Goal: Task Accomplishment & Management: Manage account settings

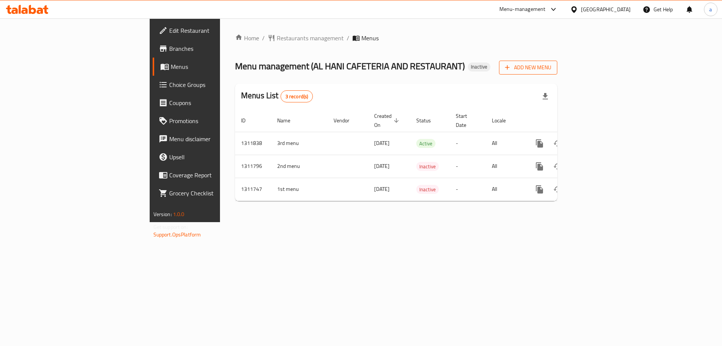
click at [551, 71] on span "Add New Menu" at bounding box center [528, 67] width 46 height 9
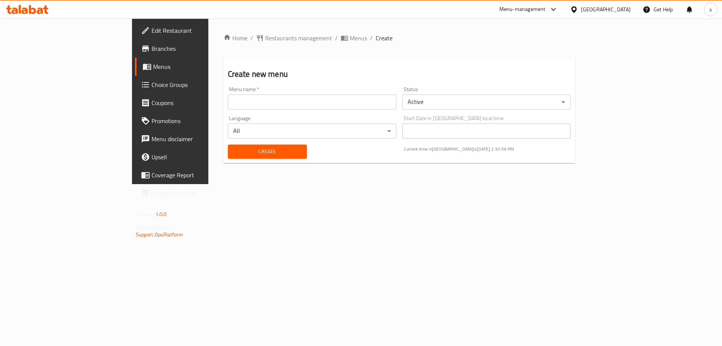
click at [266, 103] on input "text" at bounding box center [312, 101] width 168 height 15
type input "Boda New menu"
click at [234, 147] on span "Create" at bounding box center [267, 151] width 67 height 9
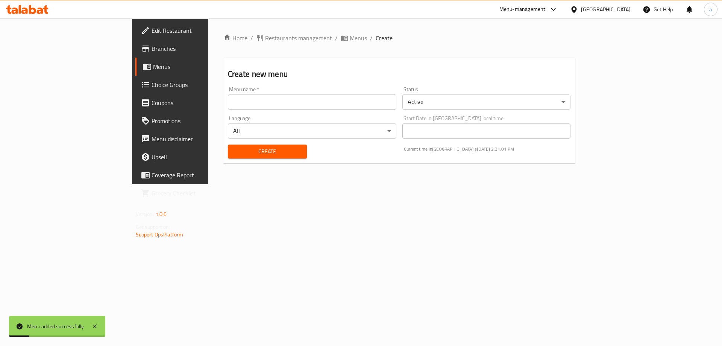
click at [153, 65] on span "Menus" at bounding box center [200, 66] width 94 height 9
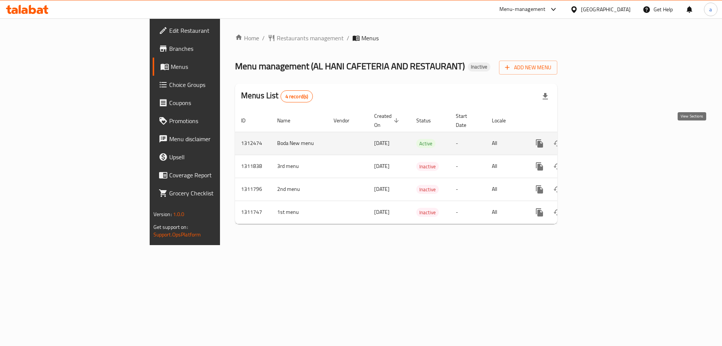
click at [597, 140] on icon "enhanced table" at bounding box center [593, 143] width 7 height 7
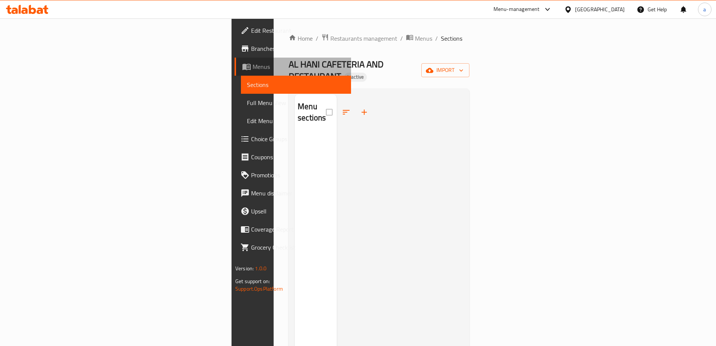
click at [235, 73] on link "Menus" at bounding box center [293, 67] width 117 height 18
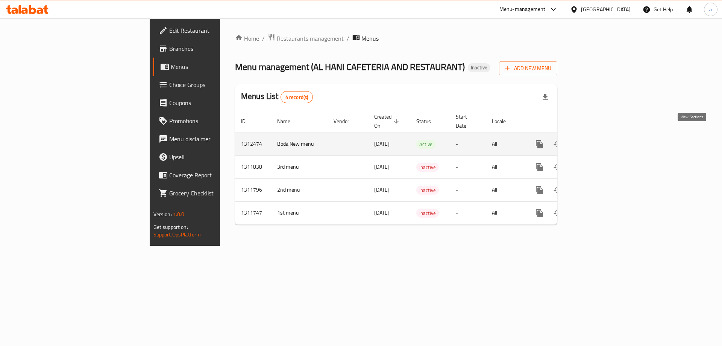
click at [598, 139] on icon "enhanced table" at bounding box center [593, 143] width 9 height 9
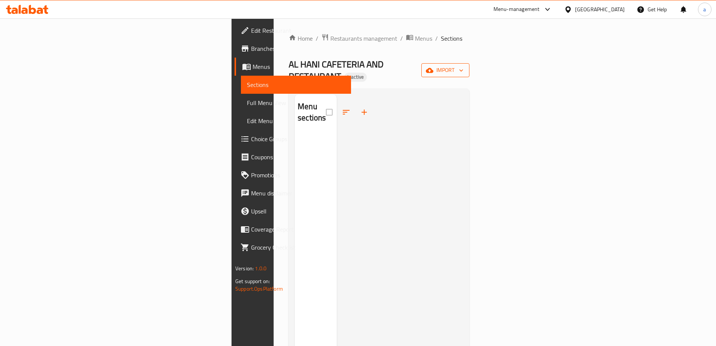
click at [464, 65] on span "import" at bounding box center [445, 69] width 36 height 9
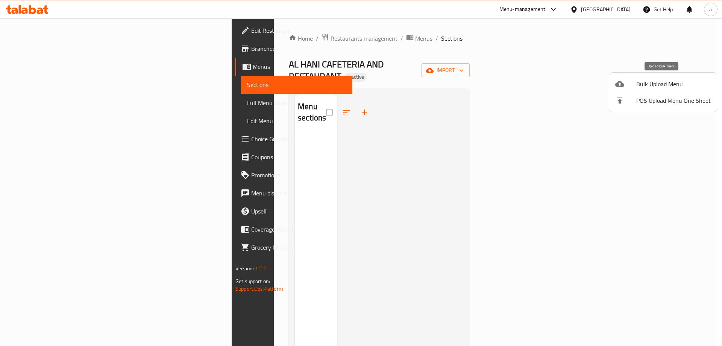
click at [630, 83] on div at bounding box center [625, 83] width 21 height 9
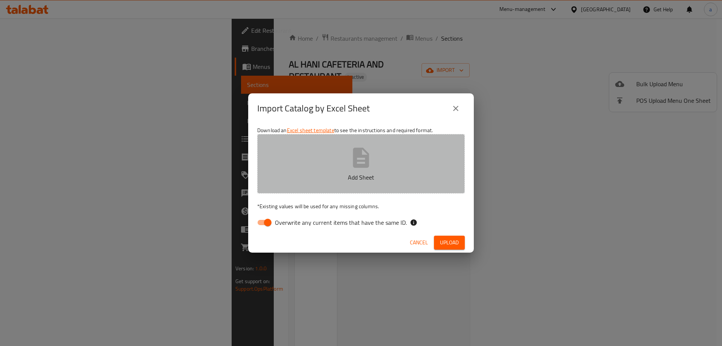
click at [323, 166] on button "Add Sheet" at bounding box center [361, 163] width 208 height 59
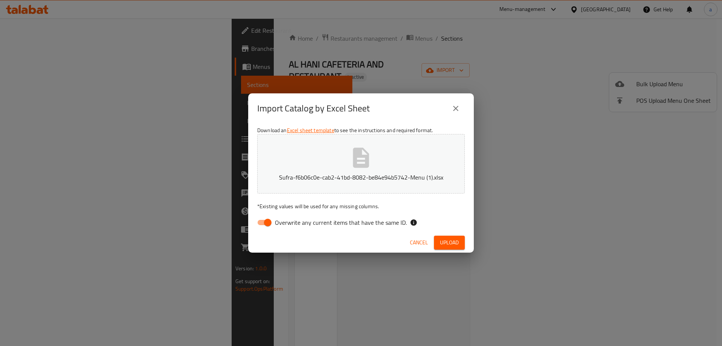
drag, startPoint x: 280, startPoint y: 222, endPoint x: 286, endPoint y: 223, distance: 5.3
click at [280, 221] on span "Overwrite any current items that have the same ID." at bounding box center [341, 222] width 132 height 9
click at [271, 221] on input "Overwrite any current items that have the same ID." at bounding box center [267, 222] width 43 height 14
checkbox input "false"
click at [453, 242] on span "Upload" at bounding box center [449, 242] width 19 height 9
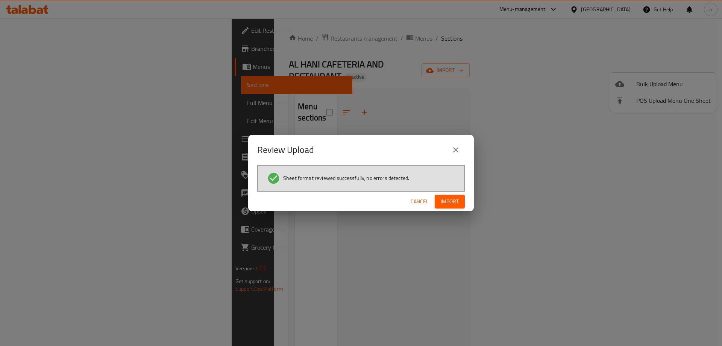
click at [448, 195] on button "Import" at bounding box center [450, 201] width 30 height 14
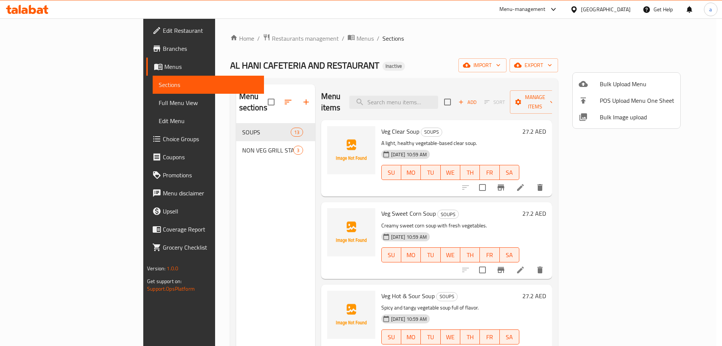
click at [388, 56] on div at bounding box center [361, 173] width 722 height 346
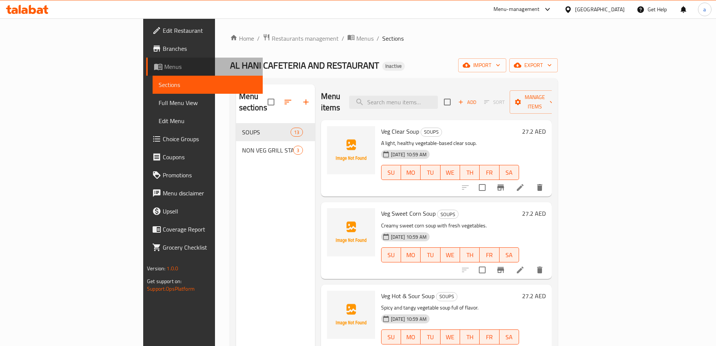
click at [164, 65] on span "Menus" at bounding box center [210, 66] width 92 height 9
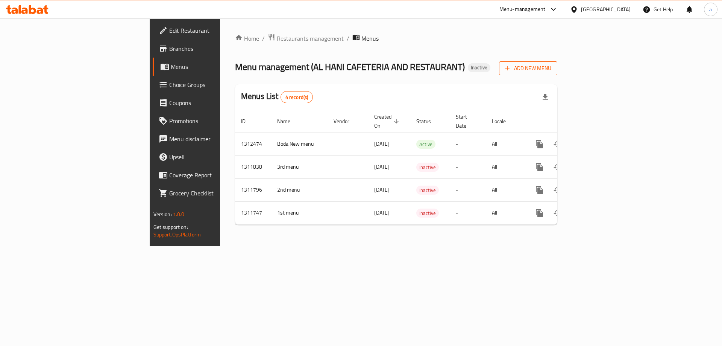
click at [551, 66] on span "Add New Menu" at bounding box center [528, 68] width 46 height 9
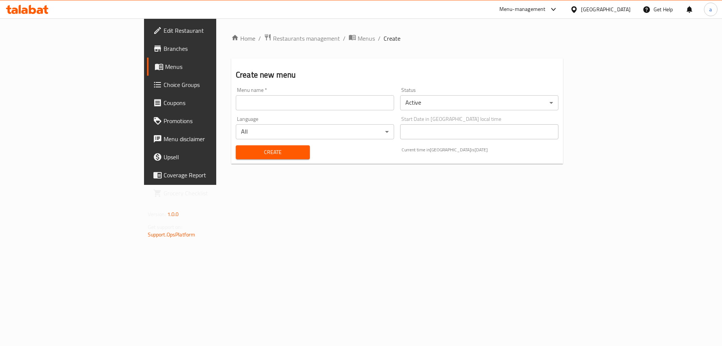
click at [291, 106] on input "text" at bounding box center [315, 102] width 158 height 15
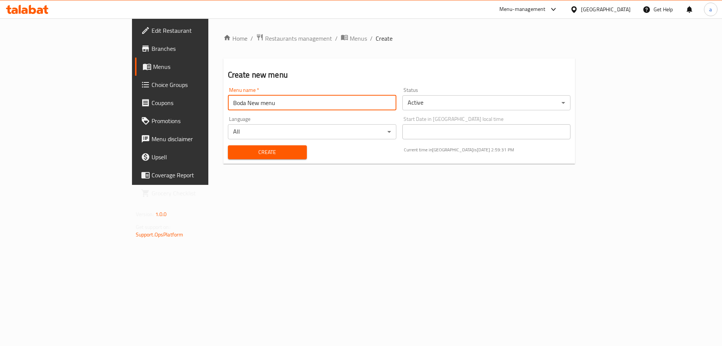
click at [228, 99] on input "Boda New menu" at bounding box center [312, 102] width 168 height 15
type input "Boda New menu 2"
click at [223, 144] on div "Create" at bounding box center [267, 152] width 88 height 23
click at [234, 152] on span "Create" at bounding box center [267, 151] width 67 height 9
click at [228, 100] on input "text" at bounding box center [312, 102] width 168 height 15
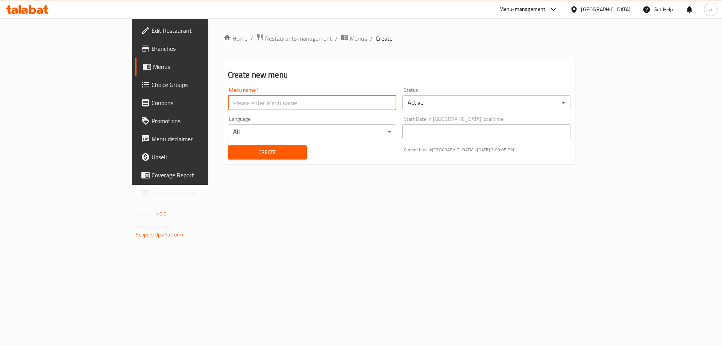
click at [397, 185] on div "Home / Restaurants management / Menus / Create Create new menu Menu name   * Me…" at bounding box center [399, 101] width 382 height 166
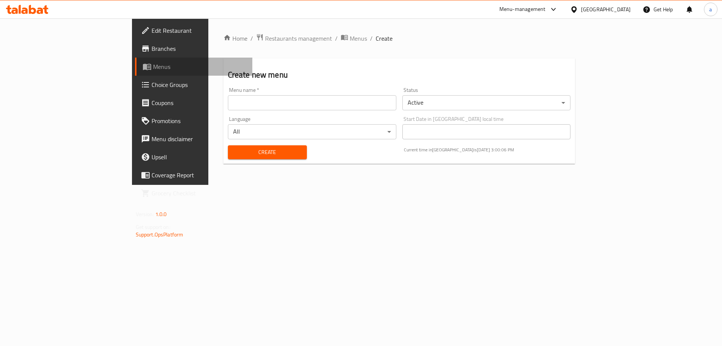
click at [153, 62] on span "Menus" at bounding box center [200, 66] width 94 height 9
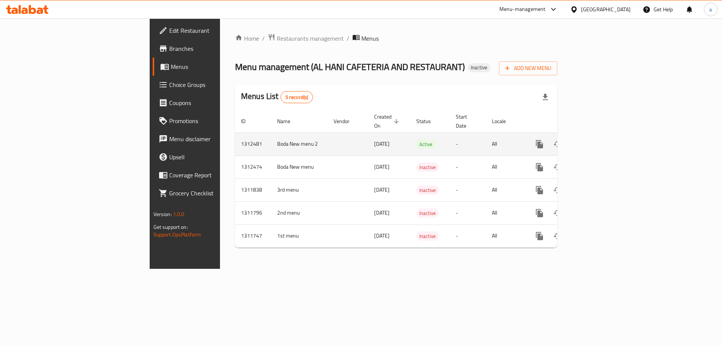
click at [597, 141] on icon "enhanced table" at bounding box center [593, 144] width 7 height 7
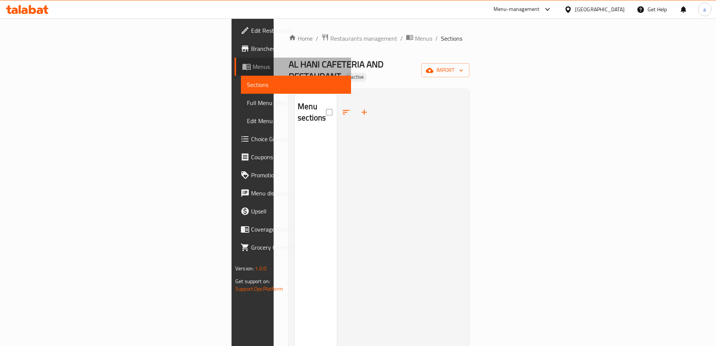
click at [253, 66] on span "Menus" at bounding box center [299, 66] width 92 height 9
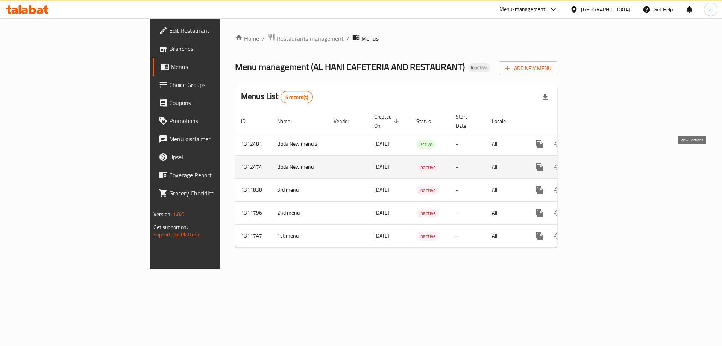
click at [597, 164] on icon "enhanced table" at bounding box center [593, 167] width 7 height 7
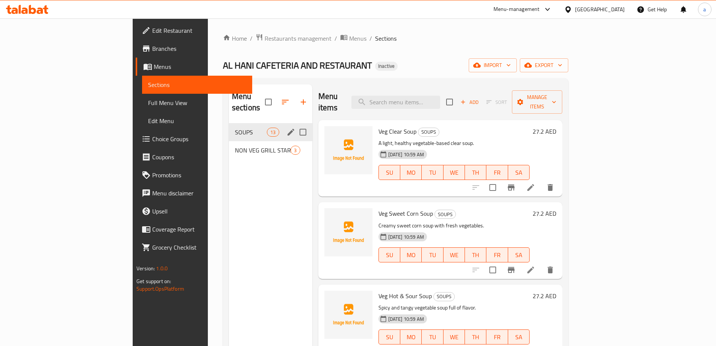
click at [229, 126] on div "SOUPS 13" at bounding box center [270, 132] width 83 height 18
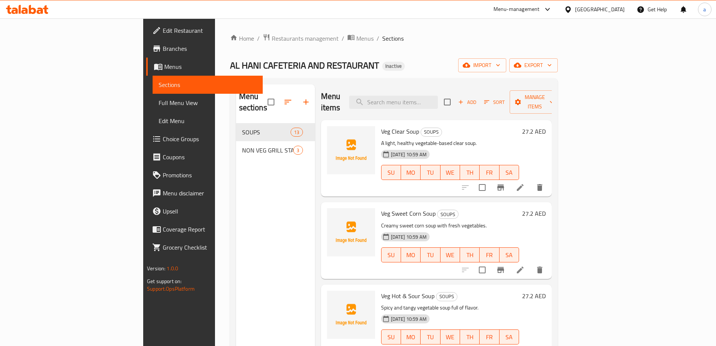
click at [153, 108] on link "Full Menu View" at bounding box center [208, 103] width 110 height 18
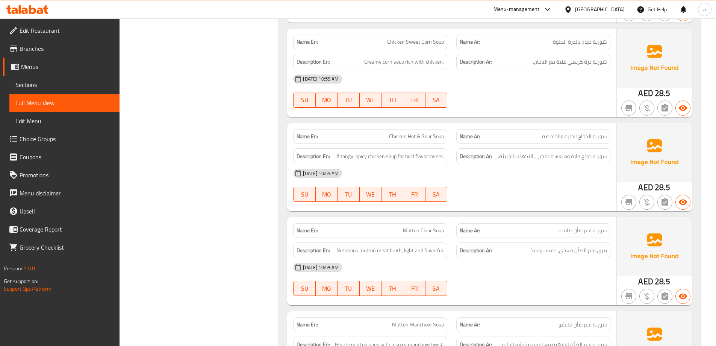
scroll to position [639, 0]
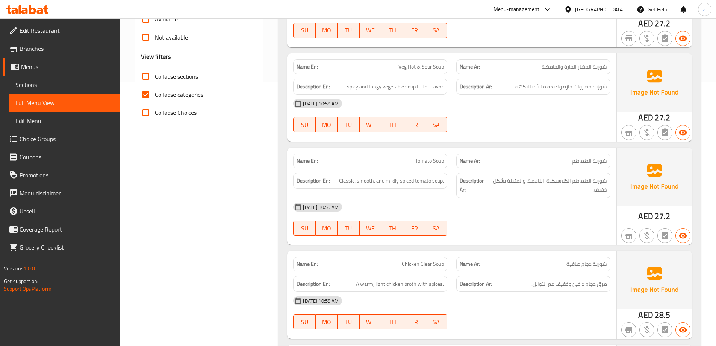
click at [49, 84] on span "Sections" at bounding box center [64, 84] width 98 height 9
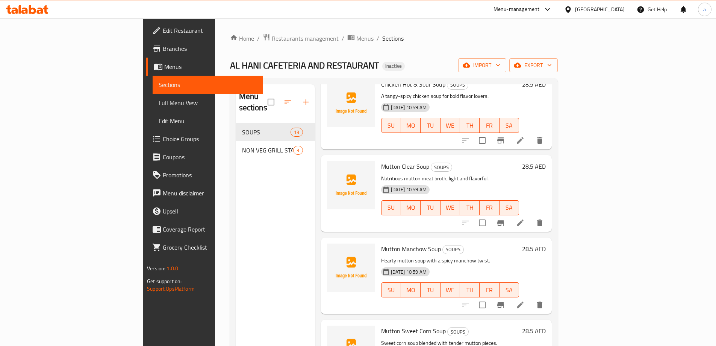
scroll to position [564, 0]
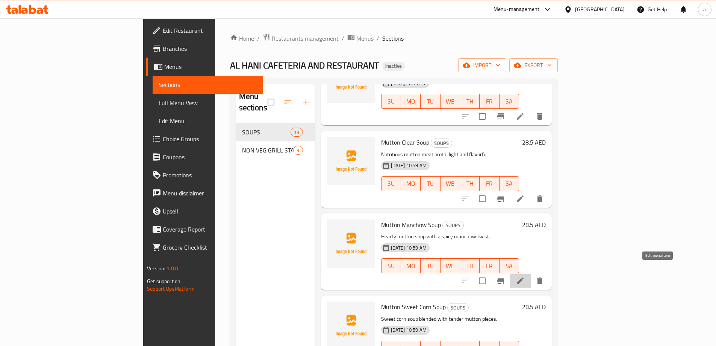
click at [525, 276] on icon at bounding box center [520, 280] width 9 height 9
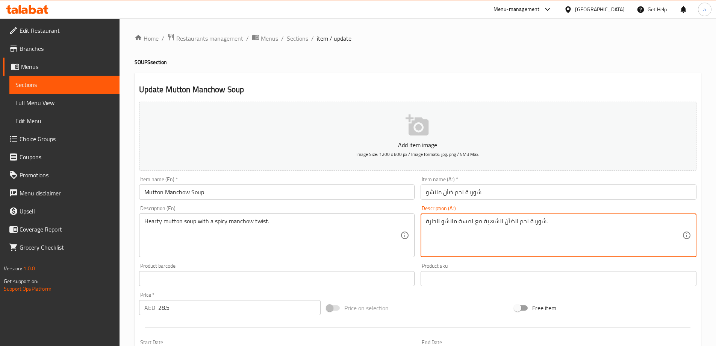
click at [490, 221] on textarea "شوربة لحم الضأن الشهية مع لمسة مانشو الحارة." at bounding box center [554, 235] width 256 height 36
click at [465, 224] on textarea "شوربة لحم الضأن مع لمسة مانشو الحارة." at bounding box center [554, 235] width 256 height 36
click at [500, 239] on textarea "شوربة لحم الضأن مع لمسة مانشو تويست الحارة." at bounding box center [554, 235] width 256 height 36
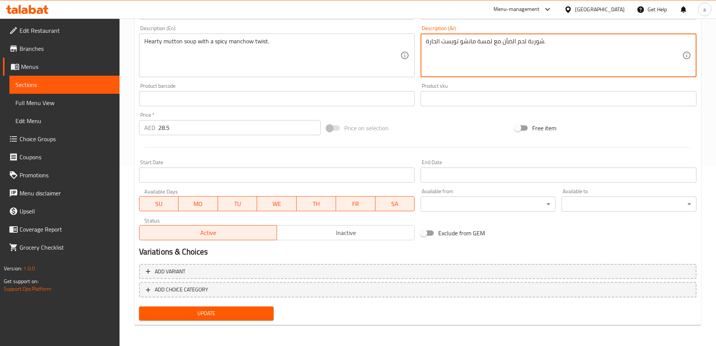
type textarea "شوربة لحم الضأن مع لمسة مانشو تويست الحارة."
click at [244, 311] on span "Update" at bounding box center [206, 312] width 123 height 9
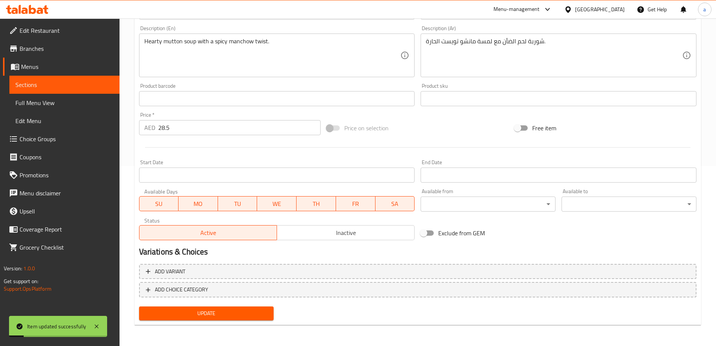
click at [71, 86] on span "Sections" at bounding box center [64, 84] width 98 height 9
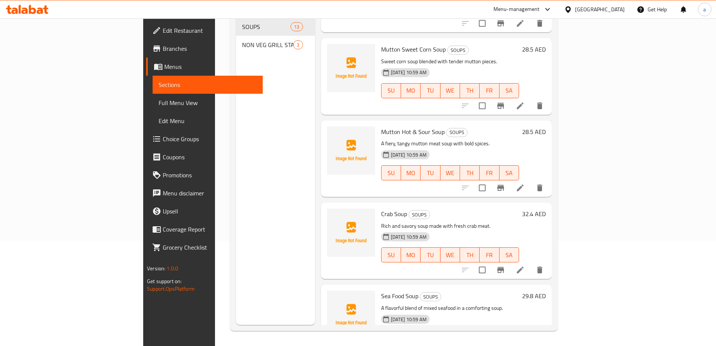
scroll to position [703, 0]
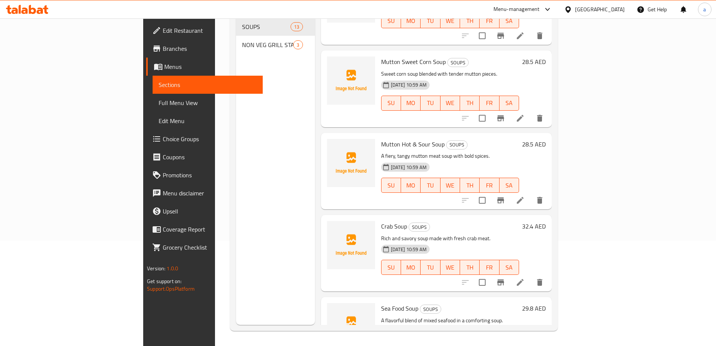
click at [524, 197] on icon at bounding box center [520, 200] width 7 height 7
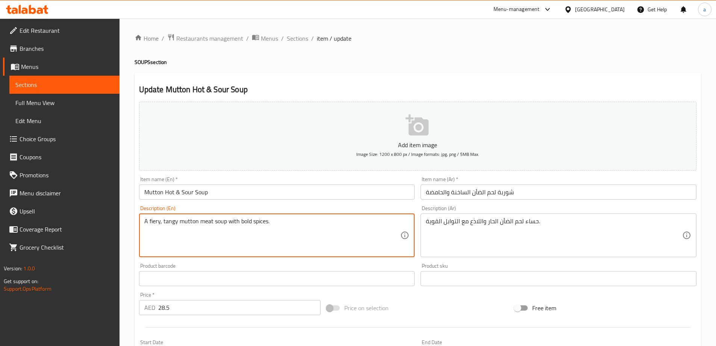
click at [309, 227] on textarea "A fiery, tangy mutton meat soup with bold spices." at bounding box center [272, 235] width 256 height 36
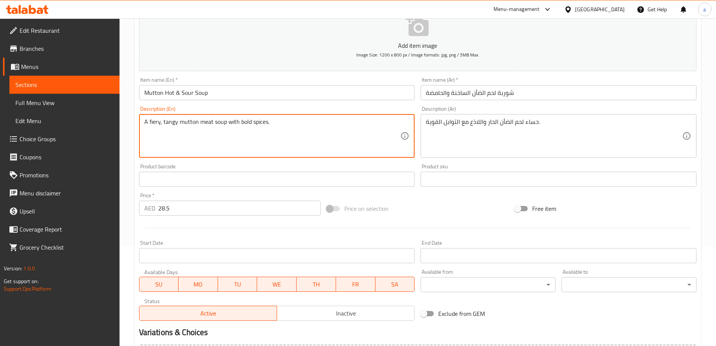
scroll to position [180, 0]
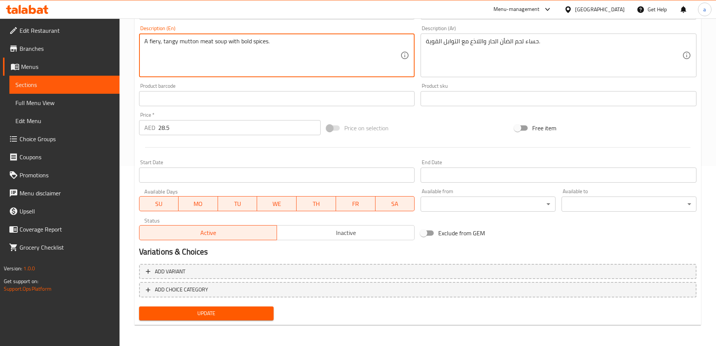
click at [59, 67] on span "Menus" at bounding box center [67, 66] width 92 height 9
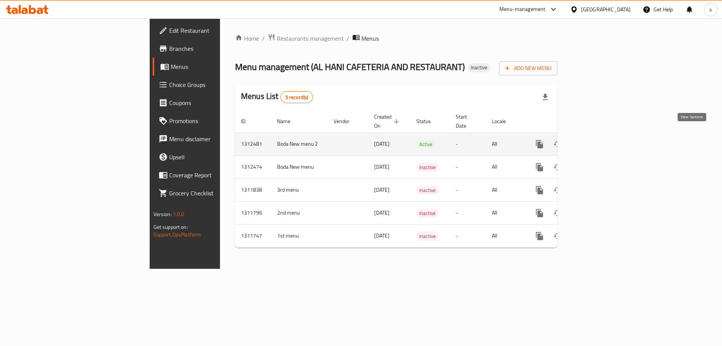
click at [598, 139] on icon "enhanced table" at bounding box center [593, 143] width 9 height 9
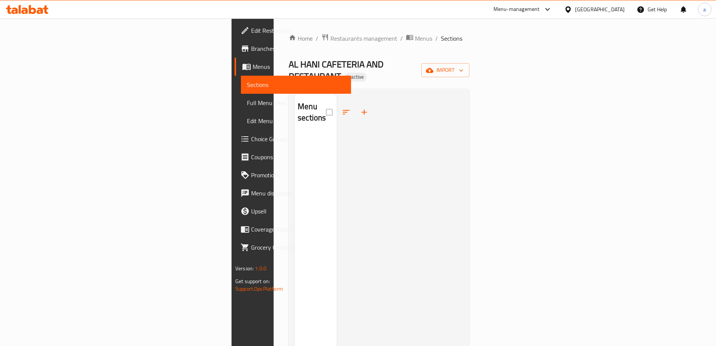
click at [235, 61] on link "Menus" at bounding box center [293, 67] width 117 height 18
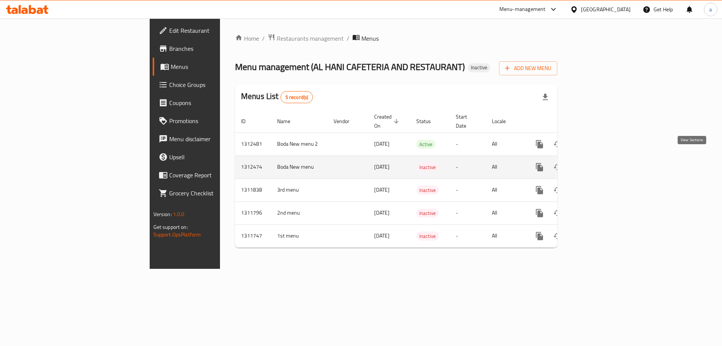
click at [597, 164] on icon "enhanced table" at bounding box center [593, 167] width 7 height 7
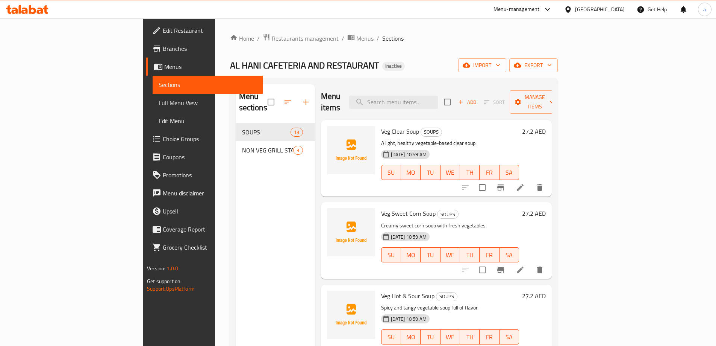
click at [159, 106] on span "Full Menu View" at bounding box center [208, 102] width 98 height 9
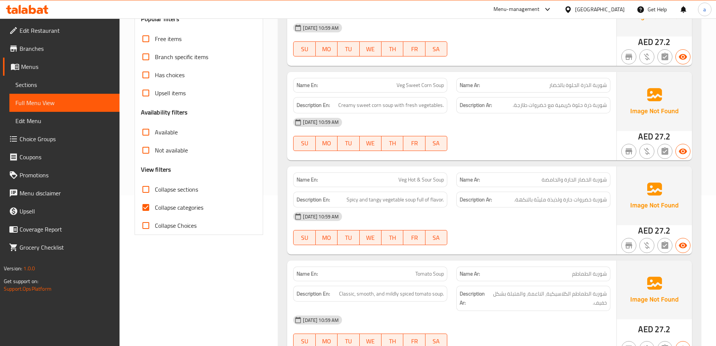
click at [165, 203] on span "Collapse categories" at bounding box center [179, 207] width 48 height 9
click at [155, 202] on input "Collapse categories" at bounding box center [146, 207] width 18 height 18
checkbox input "false"
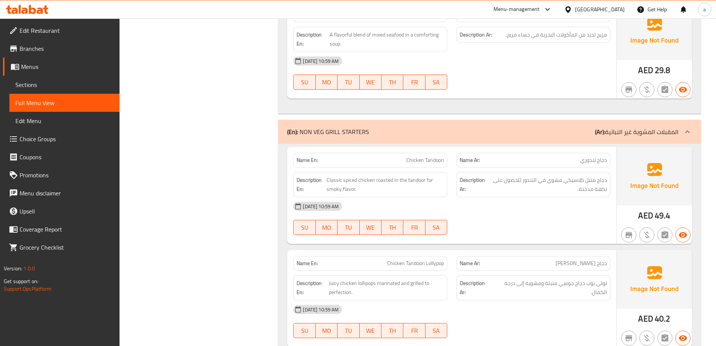
scroll to position [1229, 0]
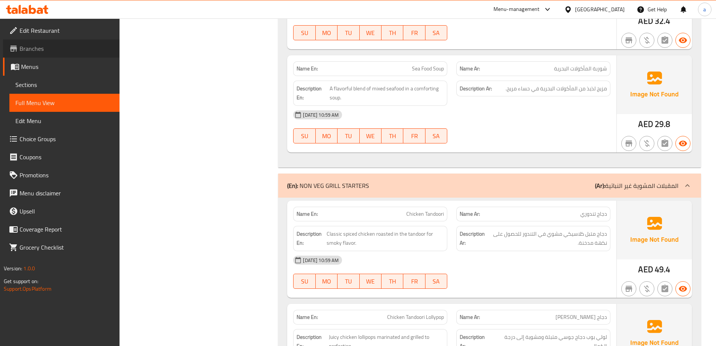
click at [61, 41] on link "Branches" at bounding box center [61, 48] width 117 height 18
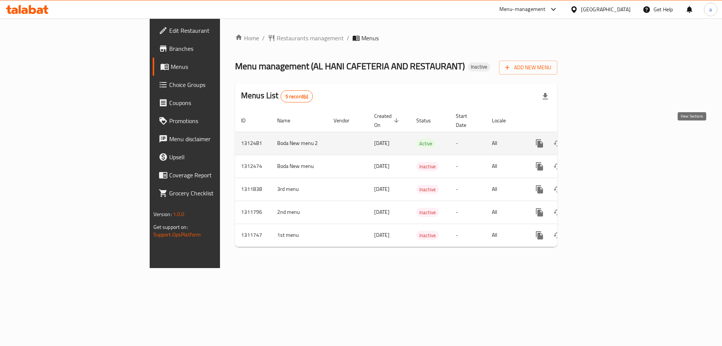
click at [598, 139] on icon "enhanced table" at bounding box center [593, 143] width 9 height 9
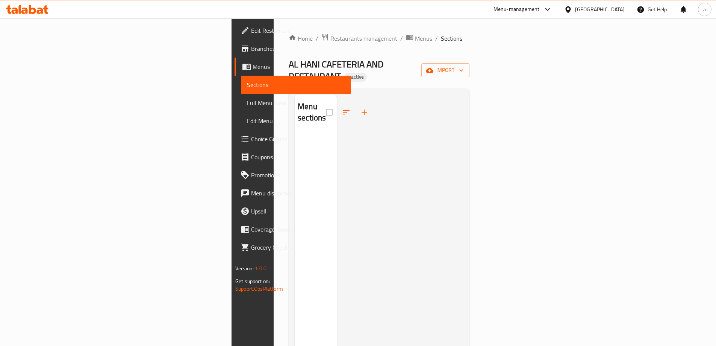
click at [470, 58] on div "Home / Restaurants management / Menus / Sections AL HANI CAFETERIA AND RESTAURA…" at bounding box center [379, 239] width 181 height 412
click at [470, 71] on button "import" at bounding box center [445, 70] width 48 height 14
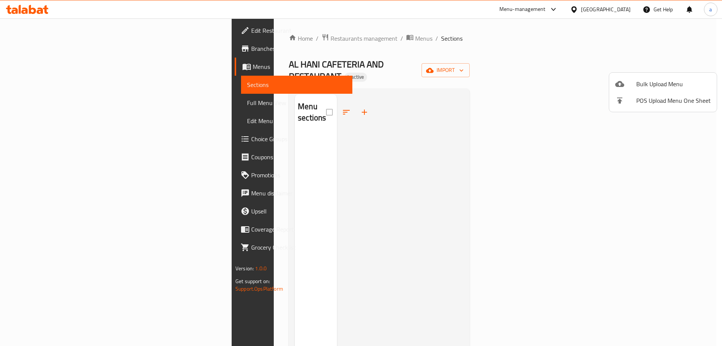
click at [618, 85] on icon at bounding box center [619, 84] width 9 height 6
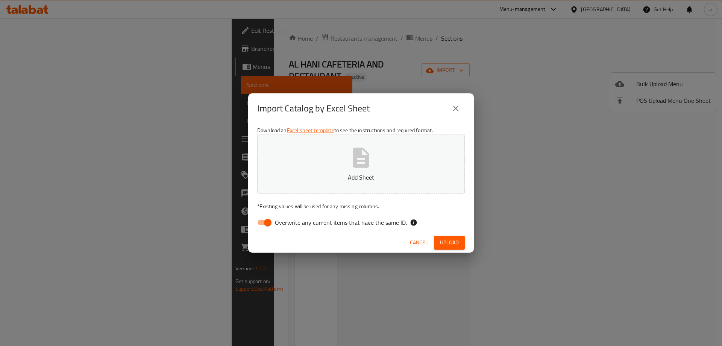
click at [274, 223] on input "Overwrite any current items that have the same ID." at bounding box center [267, 222] width 43 height 14
checkbox input "false"
click at [287, 195] on div "Download an Excel sheet template to see the instructions and required format. A…" at bounding box center [361, 177] width 226 height 109
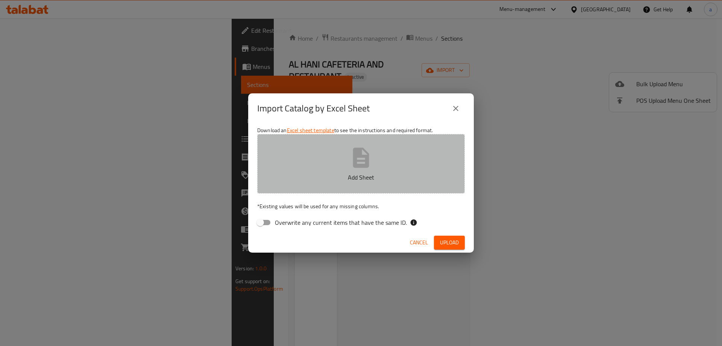
click at [291, 180] on p "Add Sheet" at bounding box center [361, 177] width 184 height 9
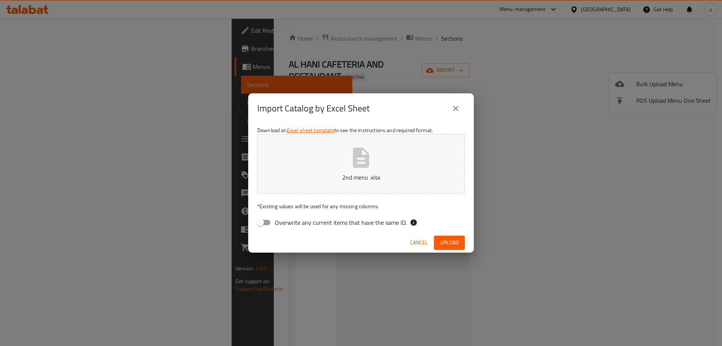
click at [447, 240] on span "Upload" at bounding box center [449, 242] width 19 height 9
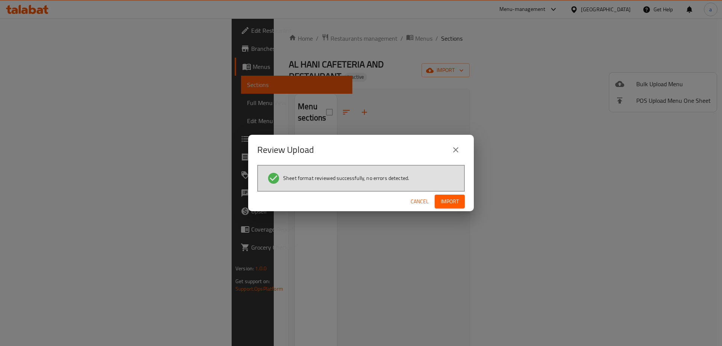
click at [454, 205] on span "Import" at bounding box center [450, 201] width 18 height 9
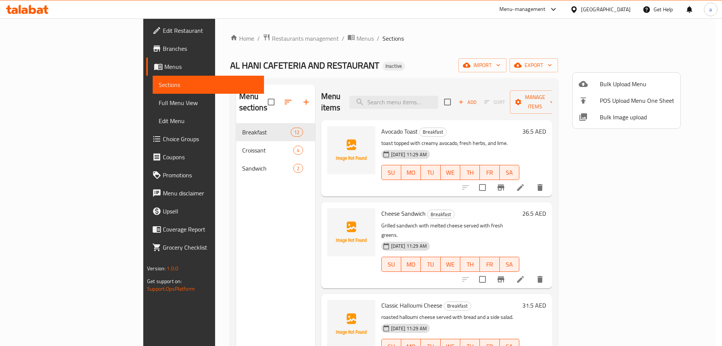
click at [68, 100] on div at bounding box center [361, 173] width 722 height 346
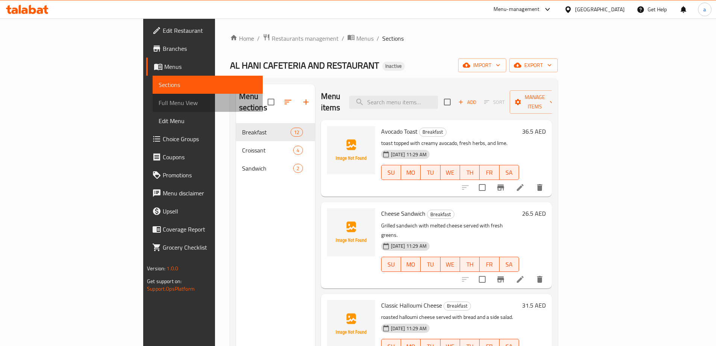
click at [159, 102] on span "Full Menu View" at bounding box center [208, 102] width 98 height 9
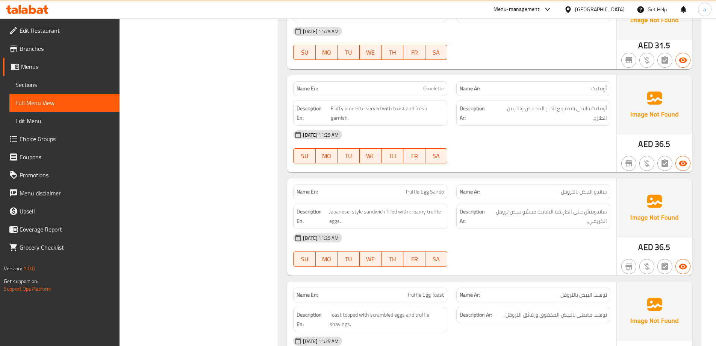
scroll to position [865, 0]
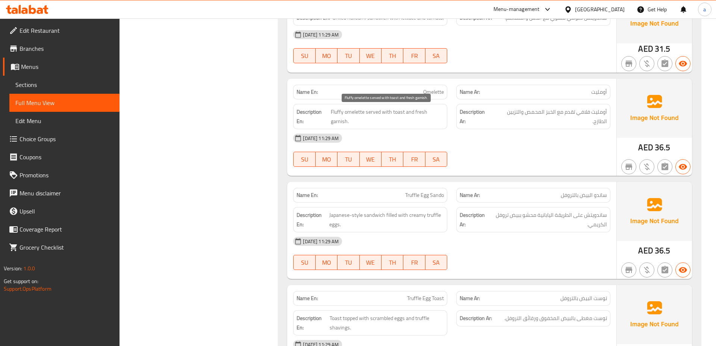
click at [339, 120] on span "Fluffy omelette served with toast and fresh garnish." at bounding box center [387, 116] width 113 height 18
copy span "garnish"
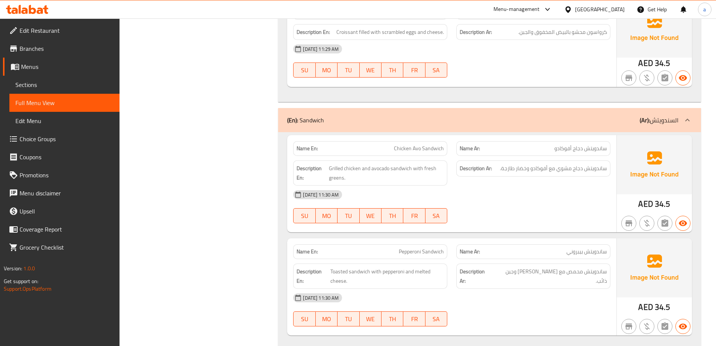
scroll to position [1709, 0]
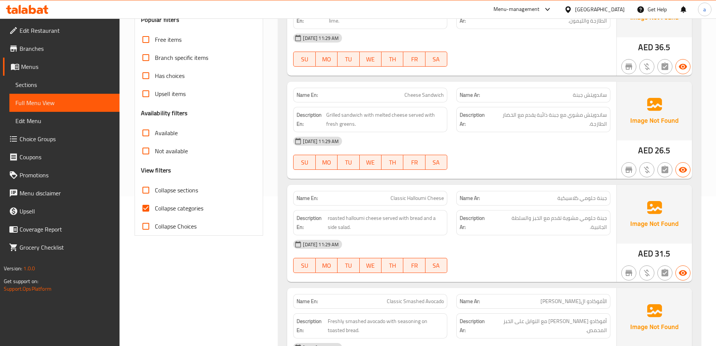
scroll to position [150, 0]
click at [202, 211] on span "Collapse categories" at bounding box center [179, 207] width 48 height 9
click at [155, 211] on input "Collapse categories" at bounding box center [146, 207] width 18 height 18
checkbox input "false"
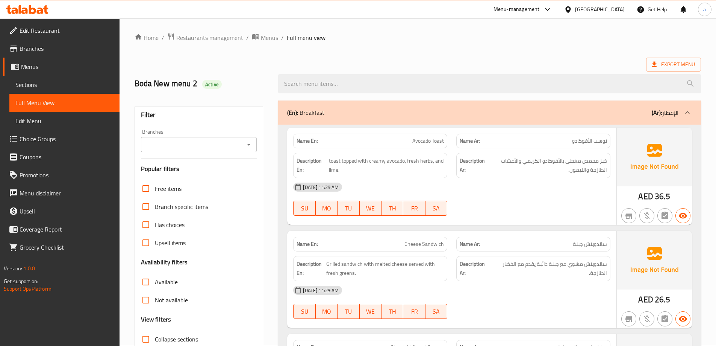
scroll to position [0, 0]
click at [47, 67] on span "Menus" at bounding box center [67, 66] width 92 height 9
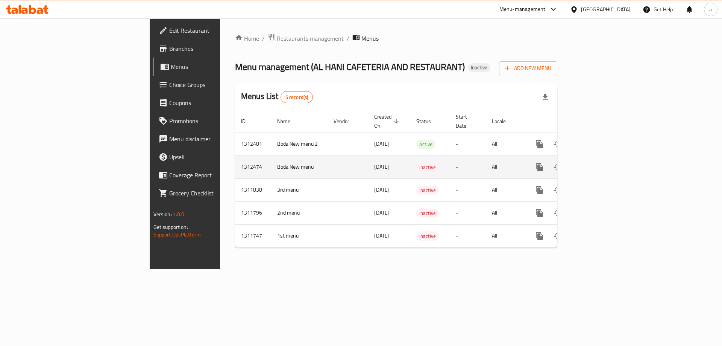
click at [598, 162] on icon "enhanced table" at bounding box center [593, 166] width 9 height 9
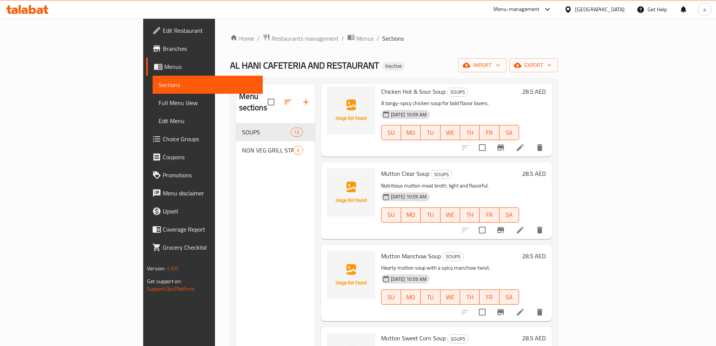
scroll to position [515, 0]
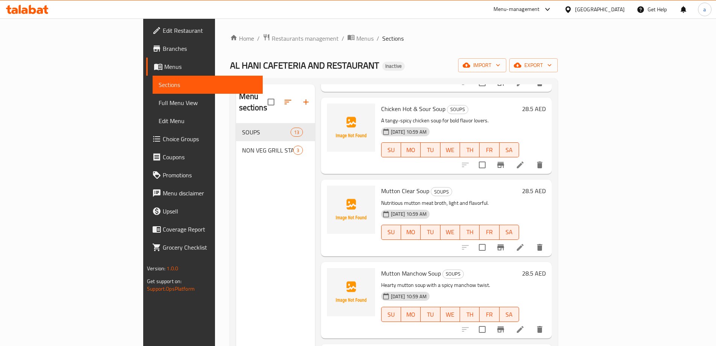
click at [525, 242] on icon at bounding box center [520, 246] width 9 height 9
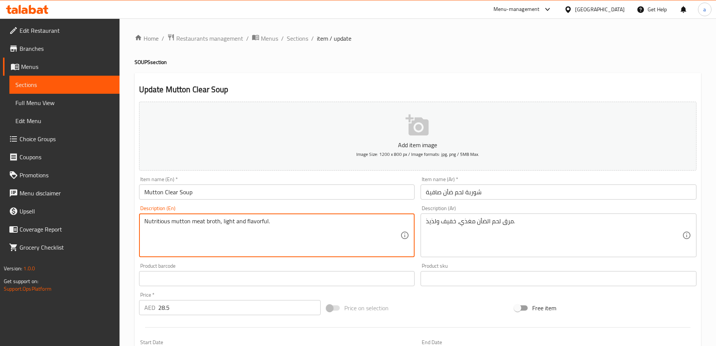
click at [158, 224] on textarea "Nutritious mutton meat broth, light and flavorful." at bounding box center [272, 235] width 256 height 36
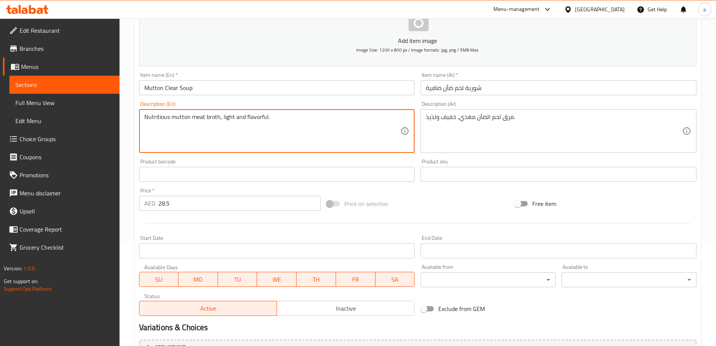
scroll to position [180, 0]
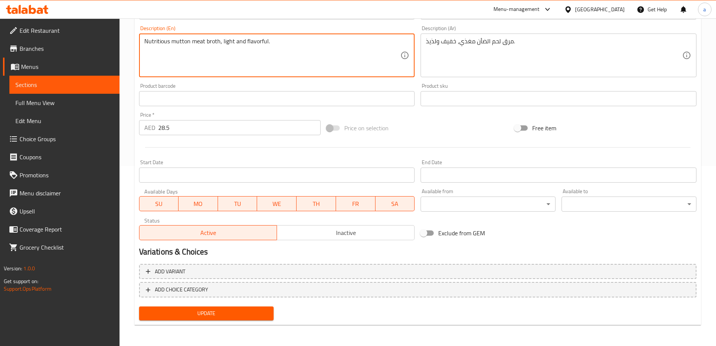
click at [80, 89] on link "Sections" at bounding box center [64, 85] width 110 height 18
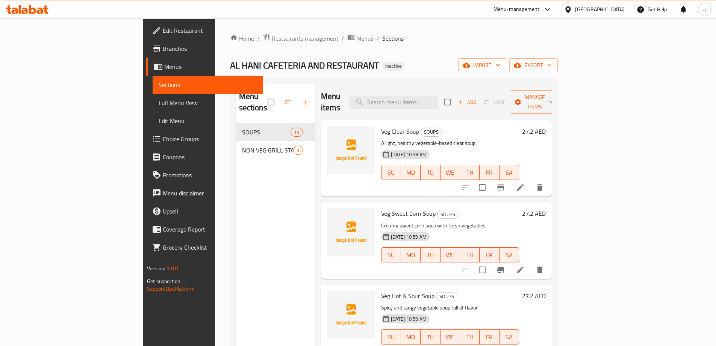
click at [164, 65] on span "Menus" at bounding box center [210, 66] width 92 height 9
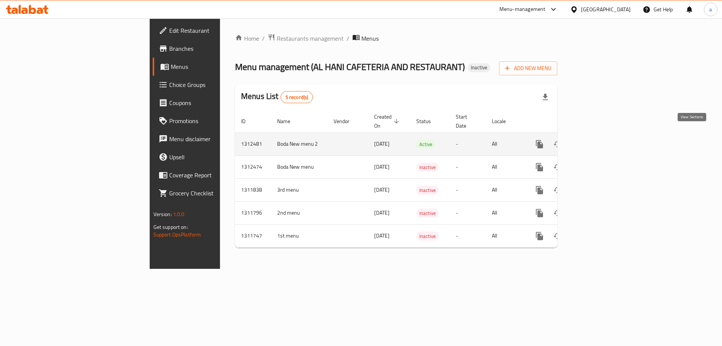
click at [603, 136] on link "enhanced table" at bounding box center [594, 144] width 18 height 18
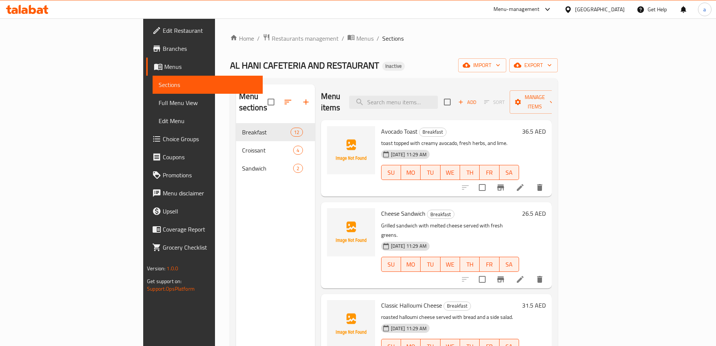
click at [159, 99] on span "Full Menu View" at bounding box center [208, 102] width 98 height 9
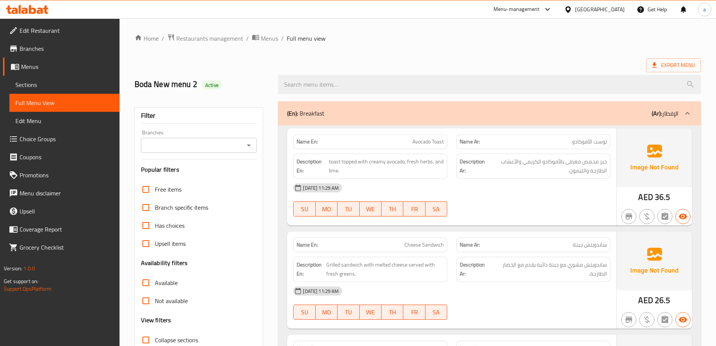
scroll to position [150, 0]
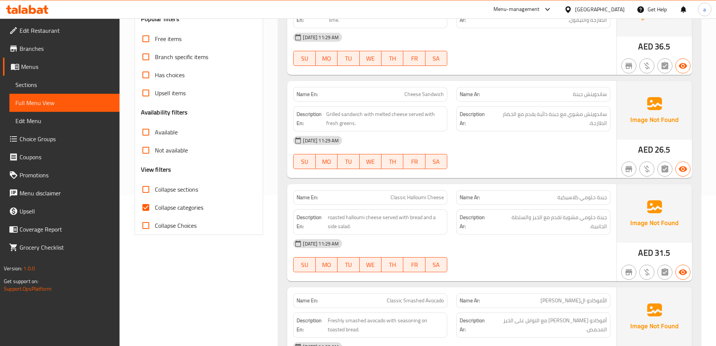
click at [168, 206] on span "Collapse categories" at bounding box center [179, 207] width 48 height 9
click at [155, 206] on input "Collapse categories" at bounding box center [146, 207] width 18 height 18
checkbox input "false"
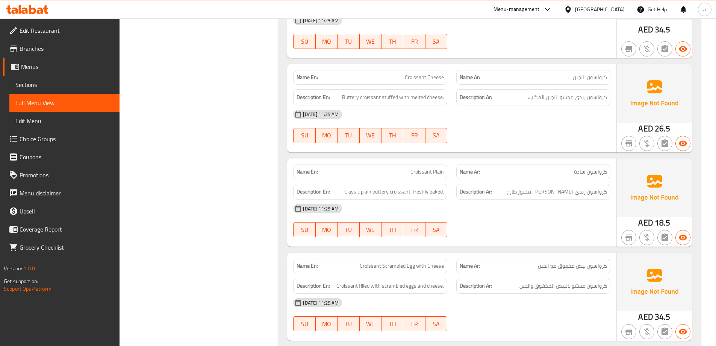
scroll to position [1409, 0]
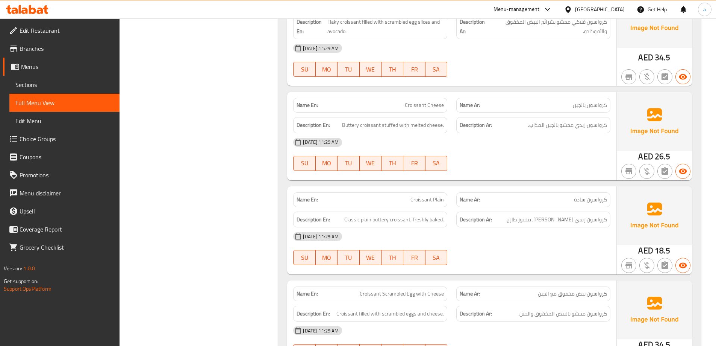
click at [49, 83] on span "Sections" at bounding box center [64, 84] width 98 height 9
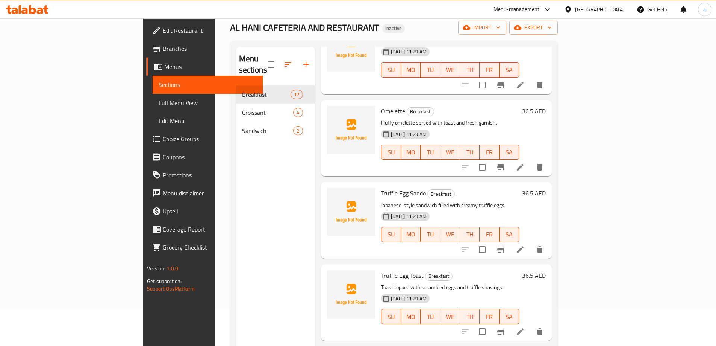
scroll to position [105, 0]
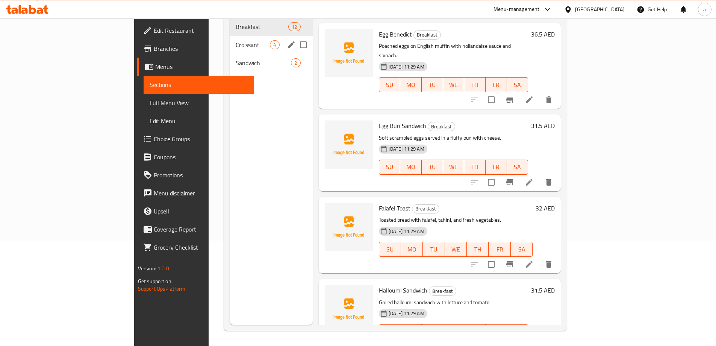
click at [230, 36] on div "Croissant 4" at bounding box center [271, 45] width 83 height 18
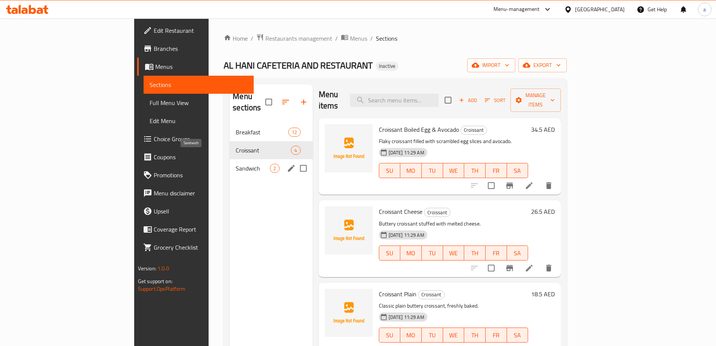
click at [236, 164] on span "Sandwich" at bounding box center [253, 168] width 34 height 9
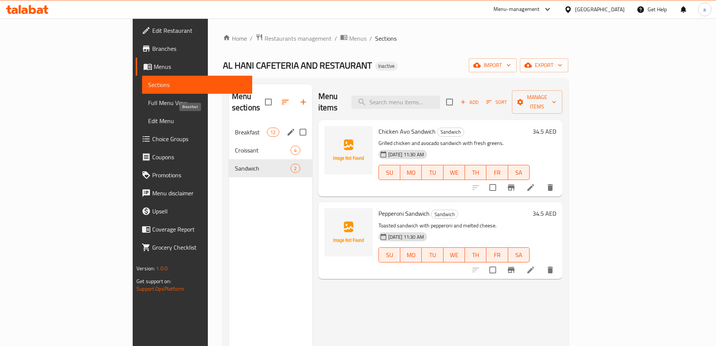
click at [235, 127] on span "Breakfast" at bounding box center [251, 131] width 32 height 9
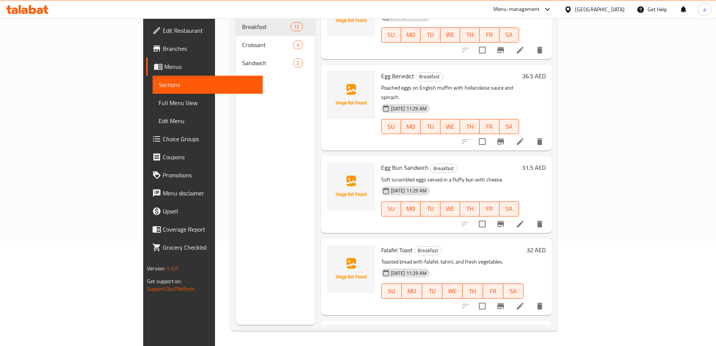
scroll to position [245, 0]
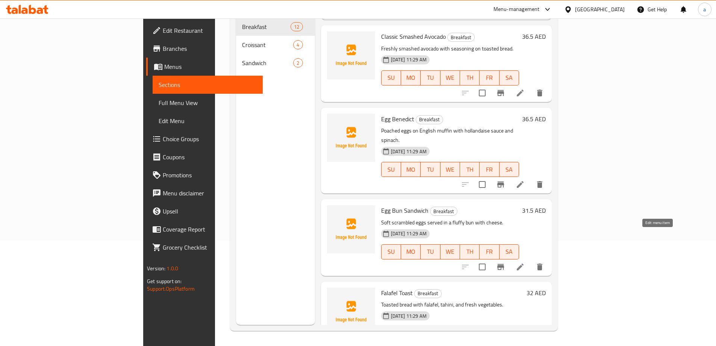
click at [525, 262] on icon at bounding box center [520, 266] width 9 height 9
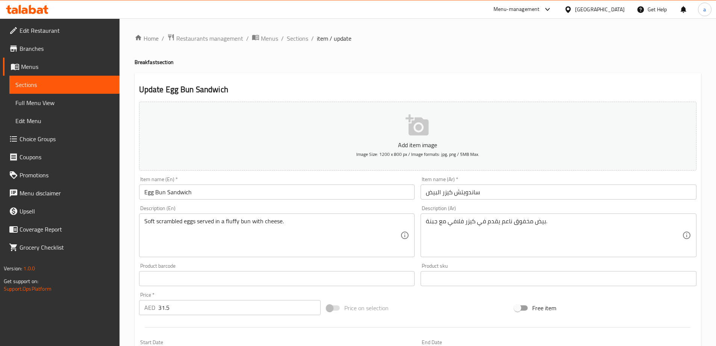
click at [38, 84] on span "Sections" at bounding box center [64, 84] width 98 height 9
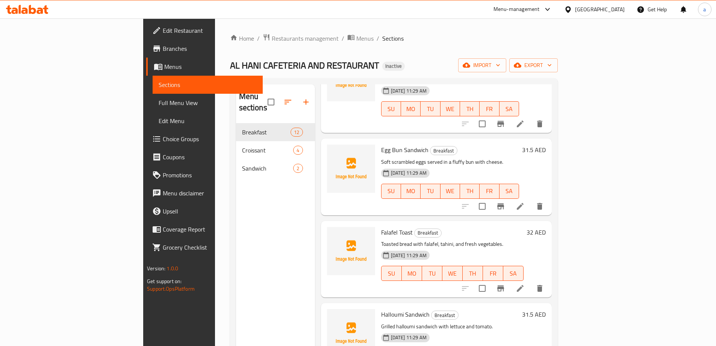
scroll to position [414, 0]
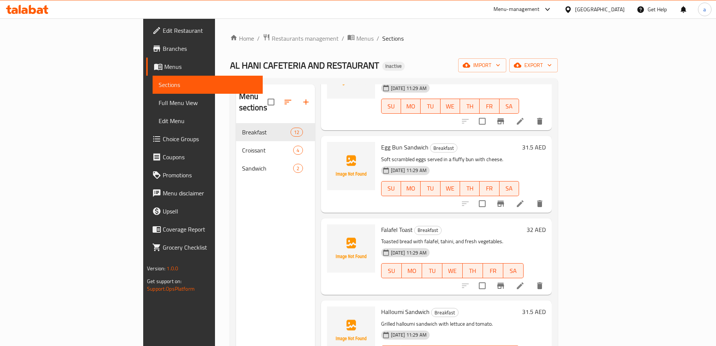
click at [544, 199] on icon "delete" at bounding box center [539, 203] width 9 height 9
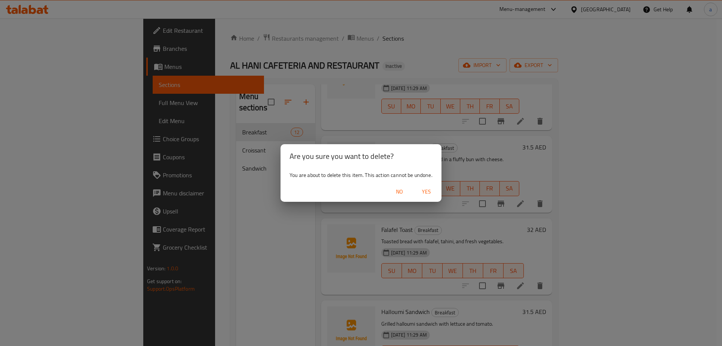
click at [427, 192] on span "Yes" at bounding box center [426, 191] width 18 height 9
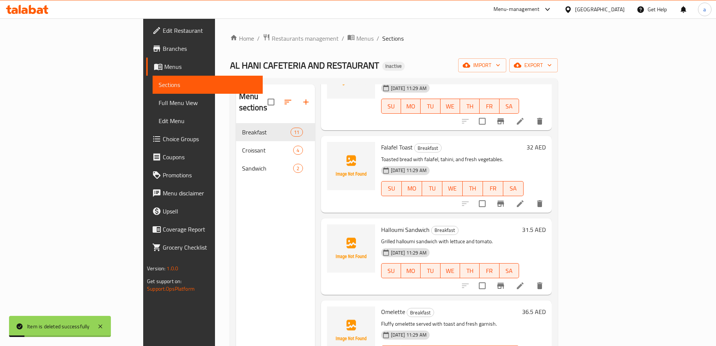
click at [159, 100] on span "Full Menu View" at bounding box center [208, 102] width 98 height 9
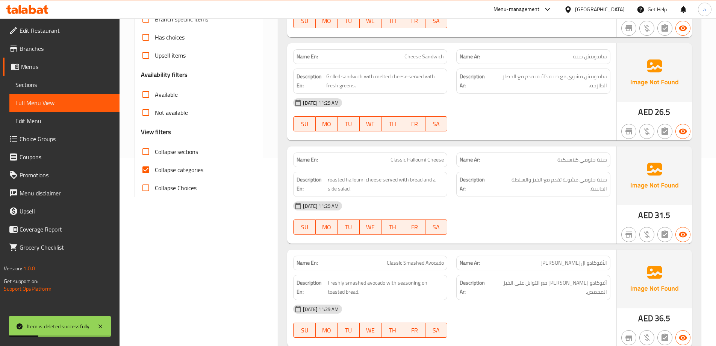
click at [181, 163] on label "Collapse categories" at bounding box center [170, 170] width 67 height 18
click at [155, 163] on input "Collapse categories" at bounding box center [146, 170] width 18 height 18
checkbox input "false"
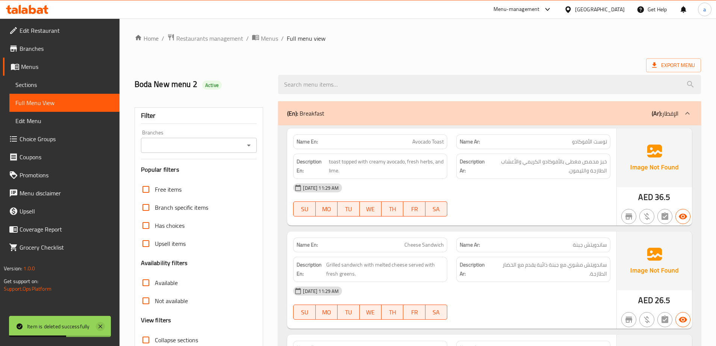
click at [99, 325] on icon at bounding box center [100, 326] width 4 height 4
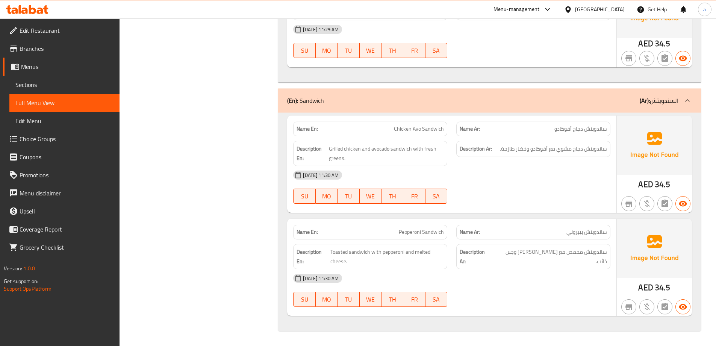
scroll to position [1418, 0]
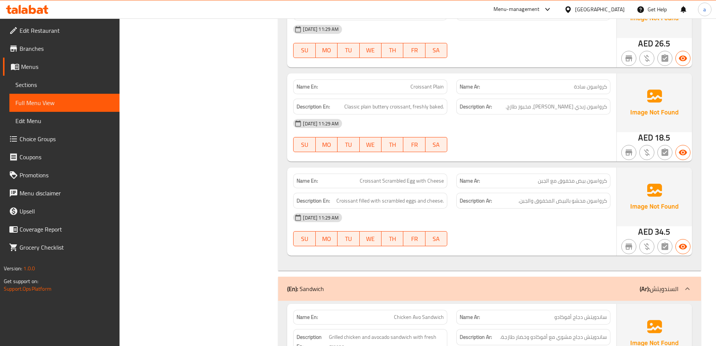
click at [55, 67] on span "Menus" at bounding box center [67, 66] width 92 height 9
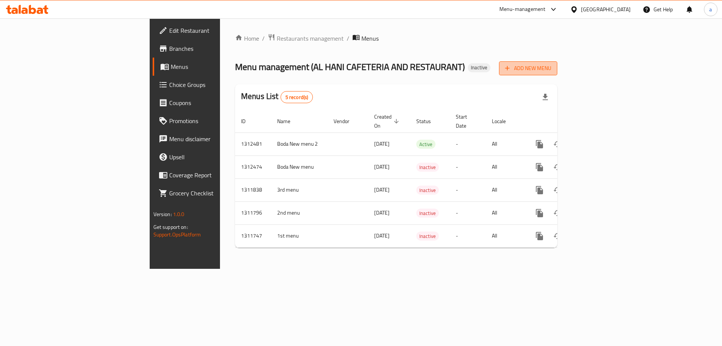
click at [551, 70] on span "Add New Menu" at bounding box center [528, 68] width 46 height 9
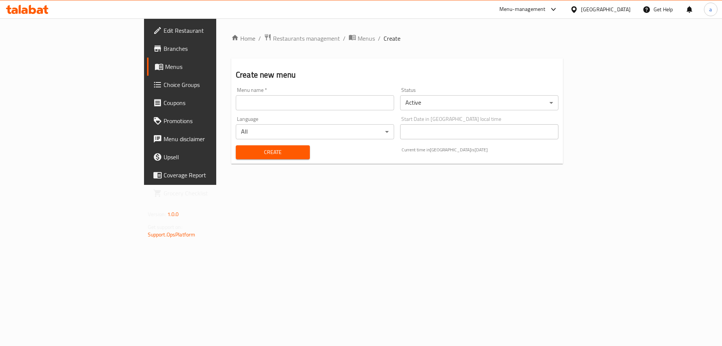
click at [284, 104] on input "text" at bounding box center [315, 102] width 158 height 15
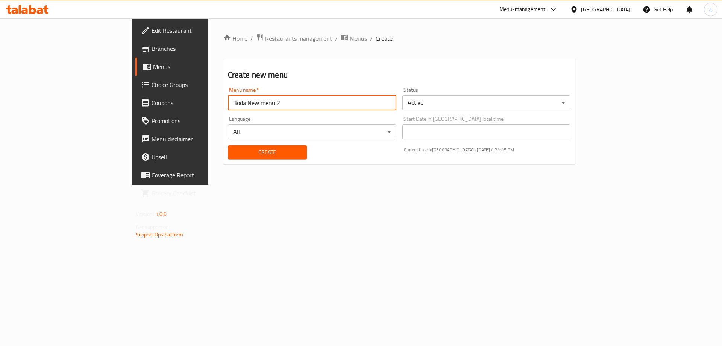
click at [228, 104] on input "Boda New menu 2" at bounding box center [312, 102] width 168 height 15
type input "Boda New menu 3"
click at [228, 145] on button "Create" at bounding box center [267, 152] width 79 height 14
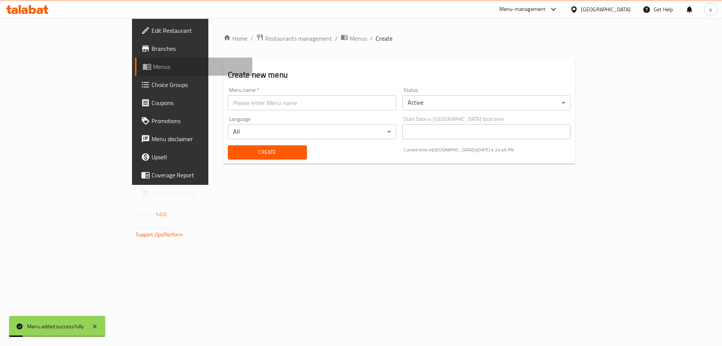
click at [135, 61] on link "Menus" at bounding box center [194, 67] width 118 height 18
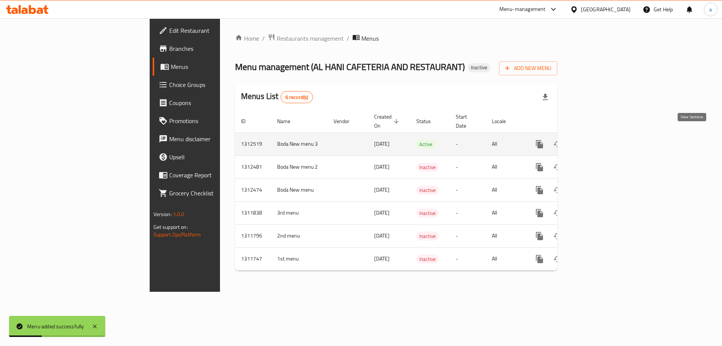
click at [597, 141] on icon "enhanced table" at bounding box center [593, 144] width 7 height 7
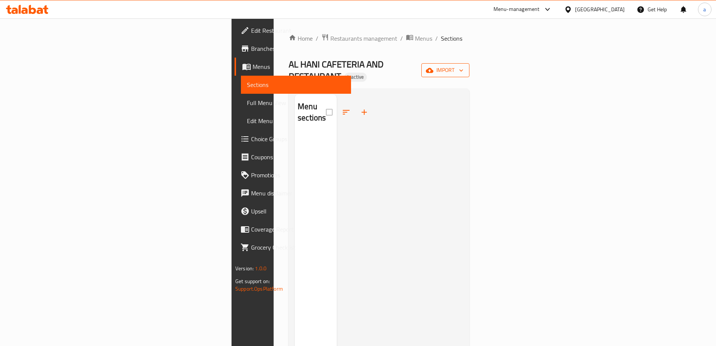
click at [470, 70] on button "import" at bounding box center [445, 70] width 48 height 14
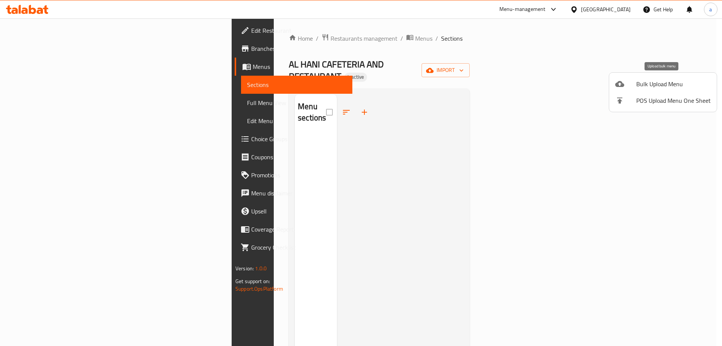
click at [647, 78] on li "Bulk Upload Menu" at bounding box center [663, 84] width 108 height 17
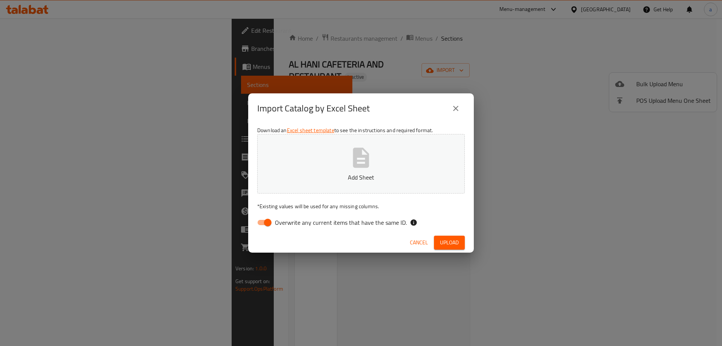
click at [275, 223] on span "Overwrite any current items that have the same ID." at bounding box center [341, 222] width 132 height 9
click at [275, 223] on input "Overwrite any current items that have the same ID." at bounding box center [267, 222] width 43 height 14
checkbox input "false"
click at [307, 176] on p "Add Sheet" at bounding box center [361, 177] width 184 height 9
click at [449, 240] on span "Upload" at bounding box center [449, 242] width 19 height 9
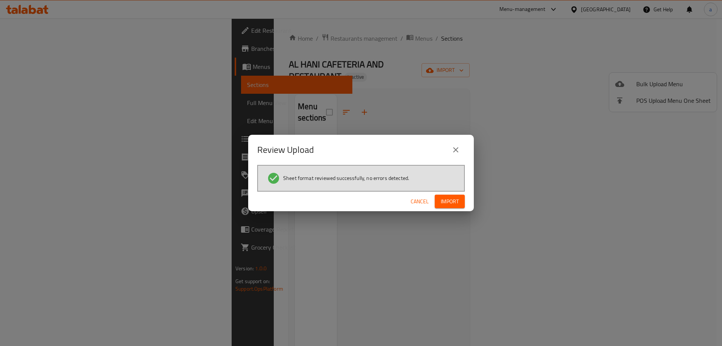
drag, startPoint x: 465, startPoint y: 192, endPoint x: 462, endPoint y: 199, distance: 8.4
click at [465, 191] on div "Cancel Import" at bounding box center [361, 201] width 226 height 20
click at [461, 199] on button "Import" at bounding box center [450, 201] width 30 height 14
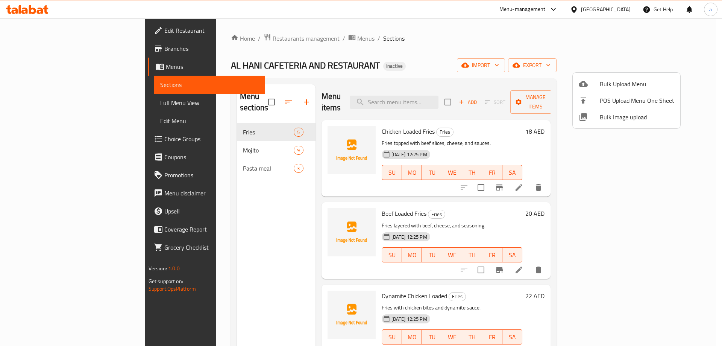
click at [384, 56] on div at bounding box center [361, 173] width 722 height 346
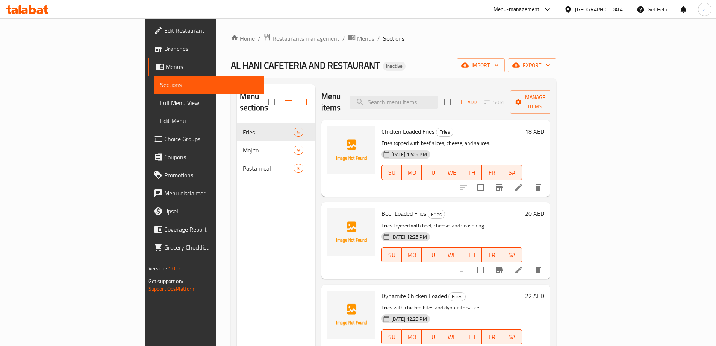
click at [160, 101] on span "Full Menu View" at bounding box center [209, 102] width 98 height 9
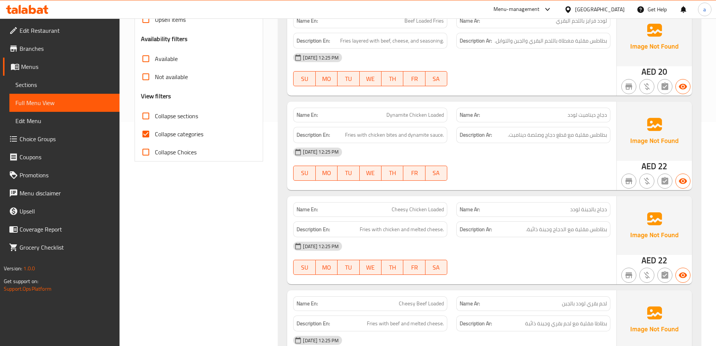
scroll to position [150, 0]
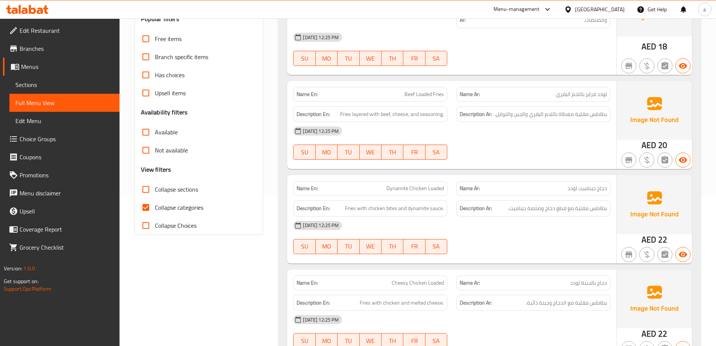
click at [189, 210] on span "Collapse categories" at bounding box center [179, 207] width 48 height 9
click at [155, 210] on input "Collapse categories" at bounding box center [146, 207] width 18 height 18
checkbox input "false"
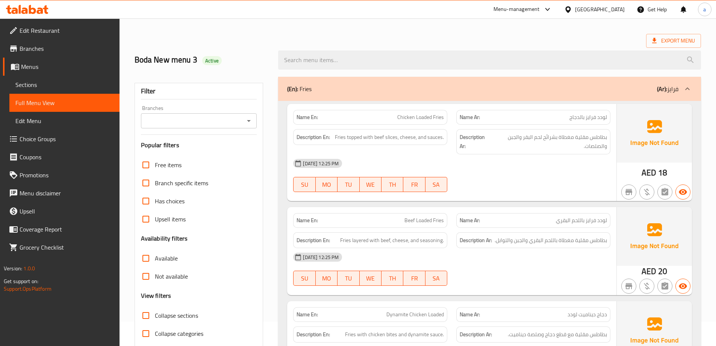
scroll to position [38, 0]
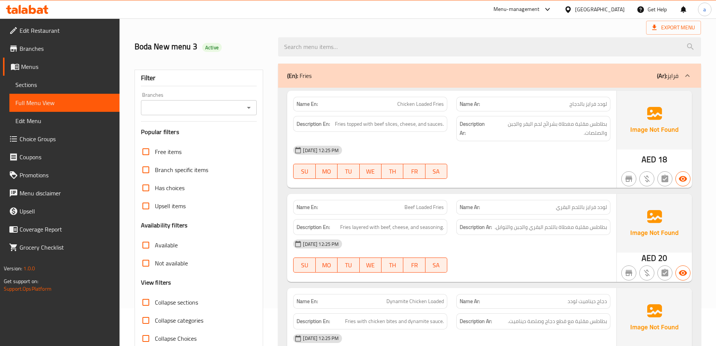
click at [71, 83] on span "Sections" at bounding box center [64, 84] width 98 height 9
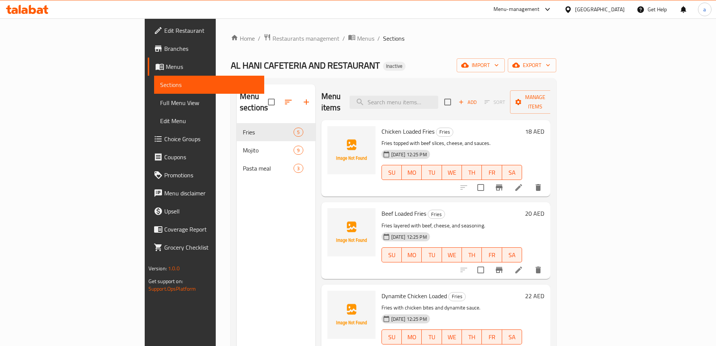
click at [541, 184] on icon "delete" at bounding box center [538, 187] width 5 height 7
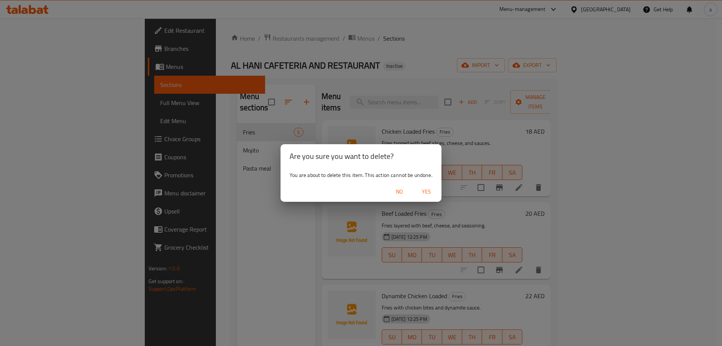
click at [422, 193] on span "Yes" at bounding box center [426, 191] width 18 height 9
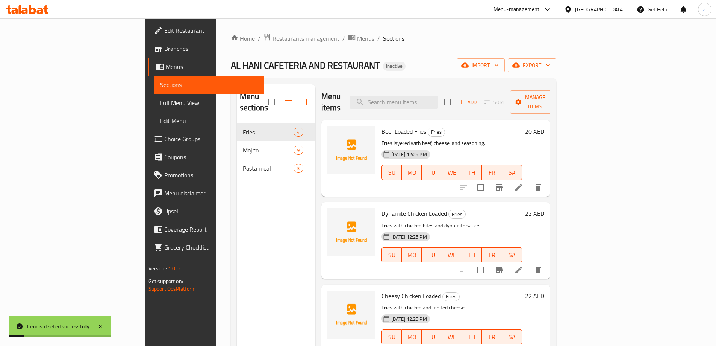
click at [160, 104] on span "Full Menu View" at bounding box center [209, 102] width 98 height 9
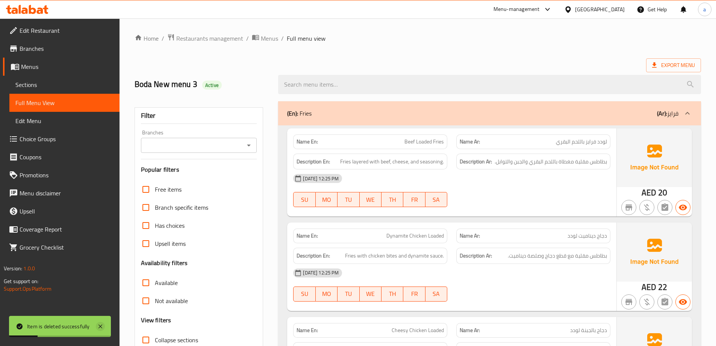
click at [105, 327] on icon at bounding box center [100, 325] width 9 height 9
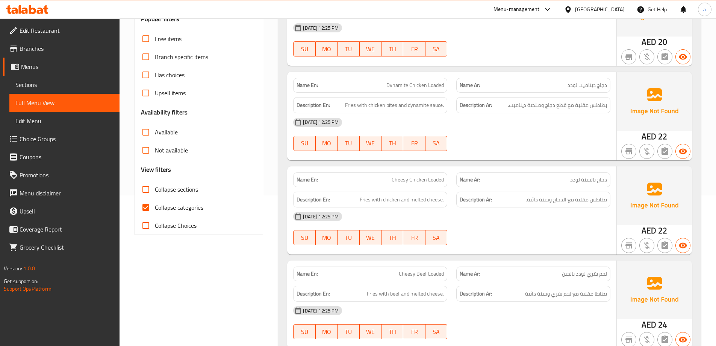
click at [171, 204] on span "Collapse categories" at bounding box center [179, 207] width 48 height 9
click at [155, 204] on input "Collapse categories" at bounding box center [146, 207] width 18 height 18
checkbox input "false"
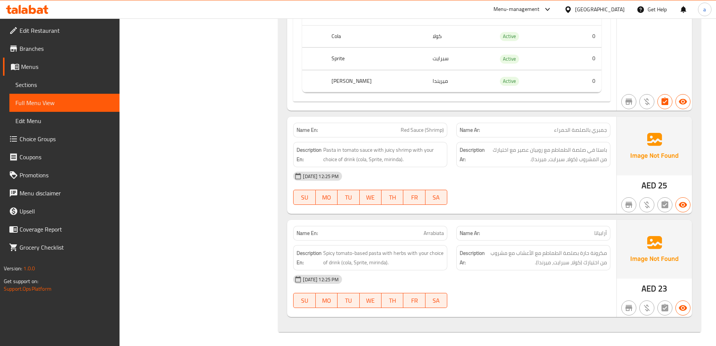
scroll to position [1570, 0]
click at [569, 188] on div "[DATE] 12:25 PM SU MO TU WE TH FR SA" at bounding box center [452, 187] width 326 height 42
click at [573, 203] on div at bounding box center [533, 203] width 163 height 9
click at [597, 199] on div "[DATE] 12:25 PM SU MO TU WE TH FR SA" at bounding box center [452, 187] width 326 height 42
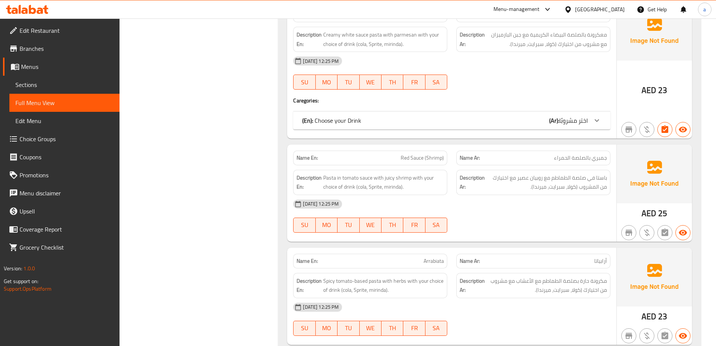
scroll to position [1388, 0]
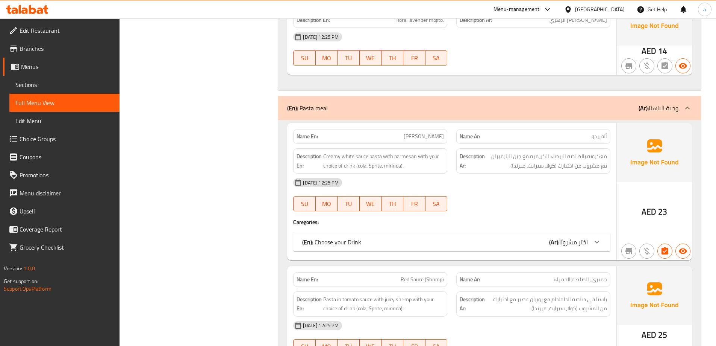
click at [71, 87] on span "Sections" at bounding box center [64, 84] width 98 height 9
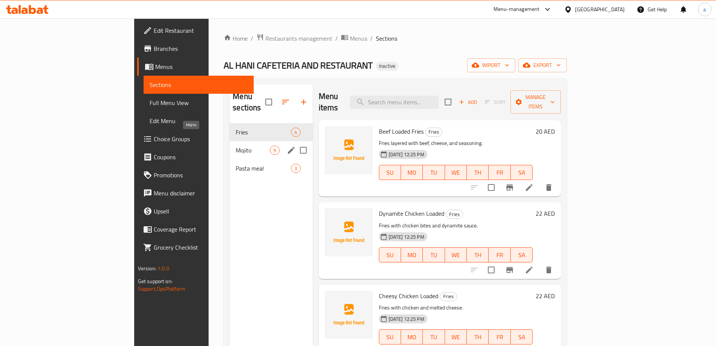
click at [236, 145] on span "Mojito" at bounding box center [253, 149] width 34 height 9
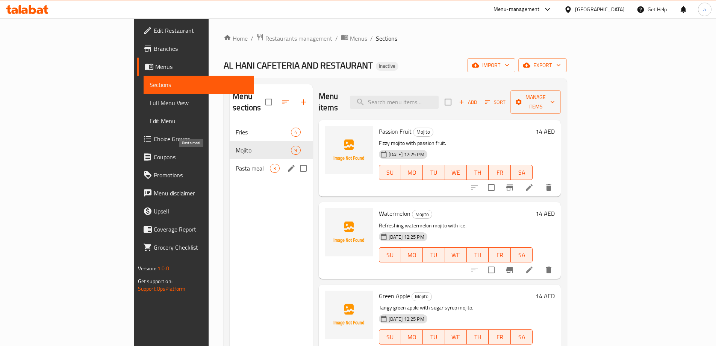
click at [236, 164] on span "Pasta meal" at bounding box center [253, 168] width 34 height 9
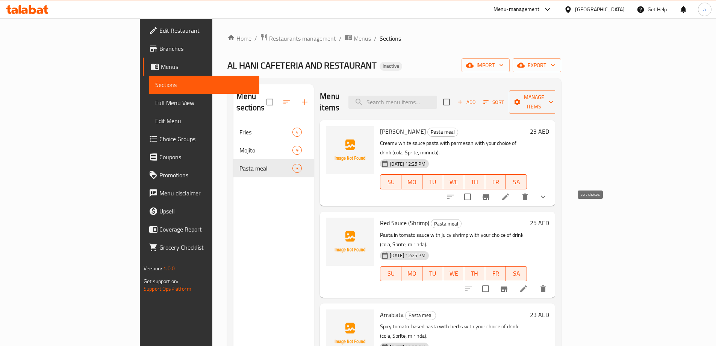
click at [455, 192] on icon "sort-choices" at bounding box center [450, 196] width 9 height 9
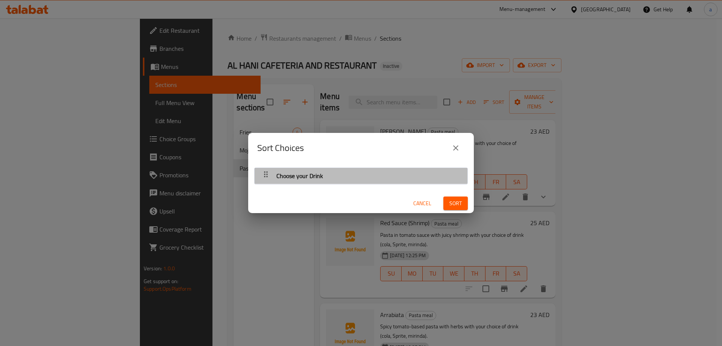
click at [380, 168] on div "Choose your Drink" at bounding box center [360, 176] width 205 height 18
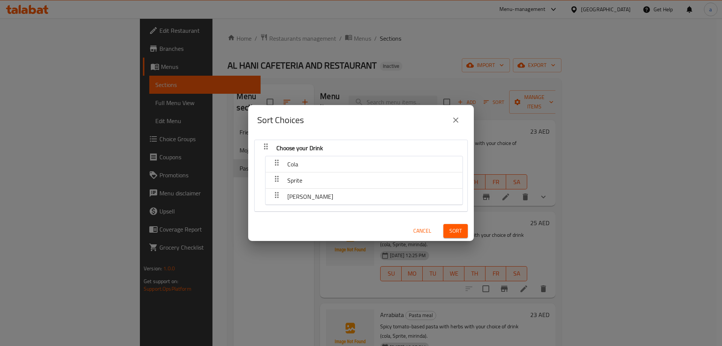
click at [453, 120] on icon "close" at bounding box center [455, 119] width 9 height 9
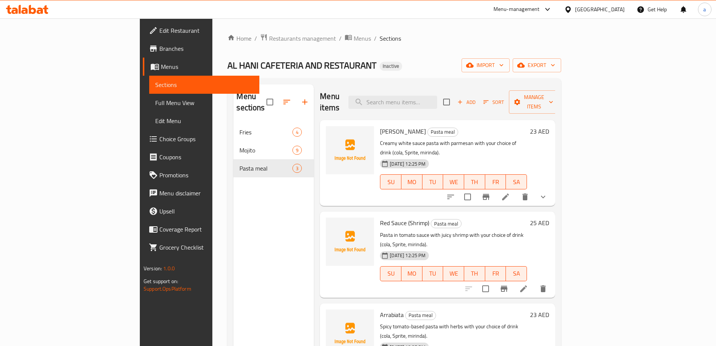
click at [155, 100] on span "Full Menu View" at bounding box center [204, 102] width 98 height 9
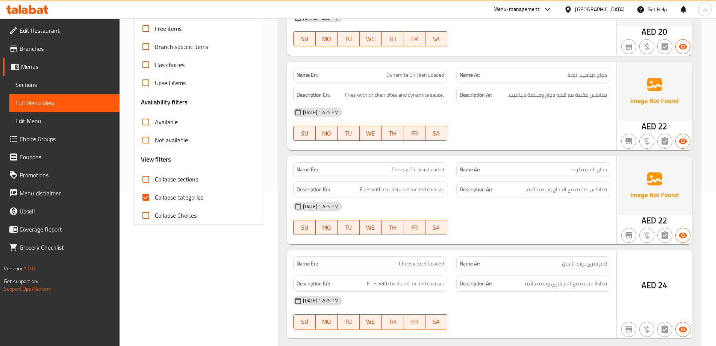
scroll to position [226, 0]
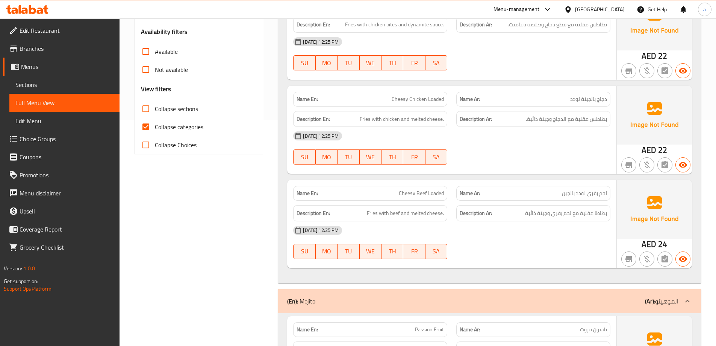
click at [158, 122] on span "Collapse categories" at bounding box center [179, 126] width 48 height 9
click at [155, 121] on input "Collapse categories" at bounding box center [146, 127] width 18 height 18
checkbox input "false"
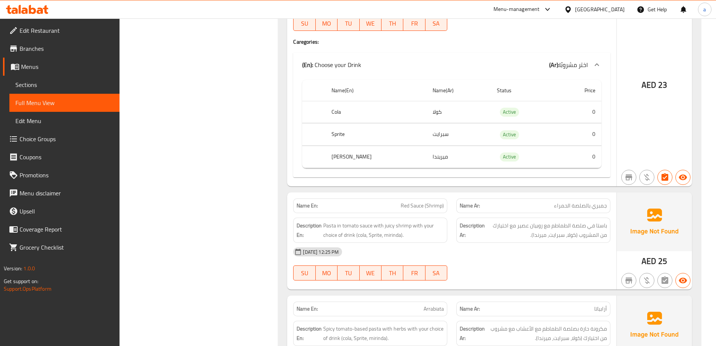
scroll to position [1570, 0]
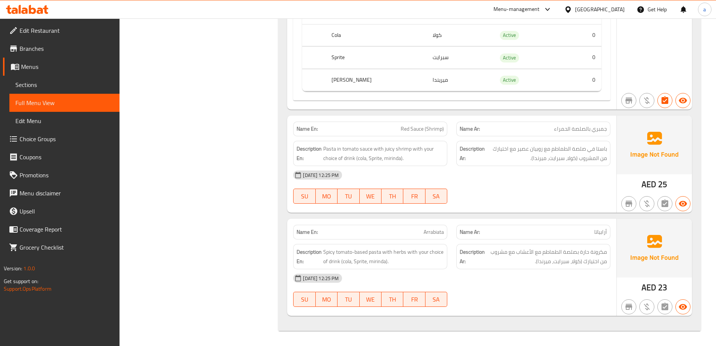
click at [30, 72] on link "Menus" at bounding box center [61, 67] width 117 height 18
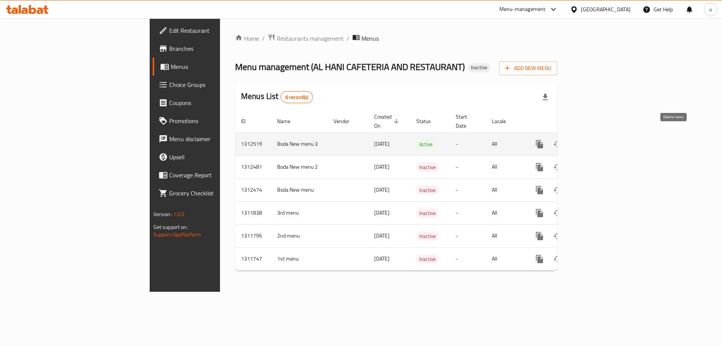
click at [578, 141] on icon "enhanced table" at bounding box center [575, 144] width 5 height 7
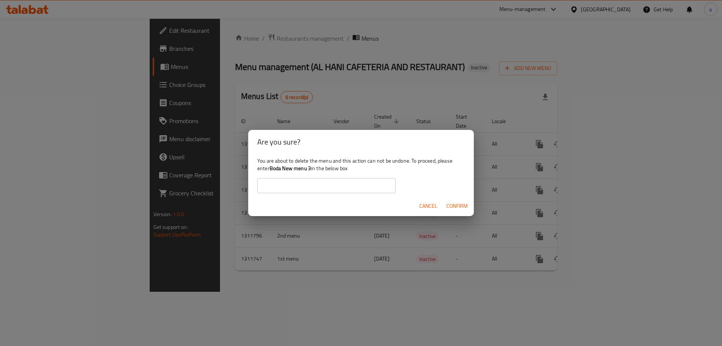
click at [272, 166] on b "Boda New menu 3" at bounding box center [290, 168] width 41 height 10
drag, startPoint x: 272, startPoint y: 166, endPoint x: 311, endPoint y: 166, distance: 38.3
click at [311, 166] on b "Boda New menu 3" at bounding box center [290, 168] width 41 height 10
copy div "Boda New menu 3"
click at [309, 190] on input "text" at bounding box center [326, 185] width 138 height 15
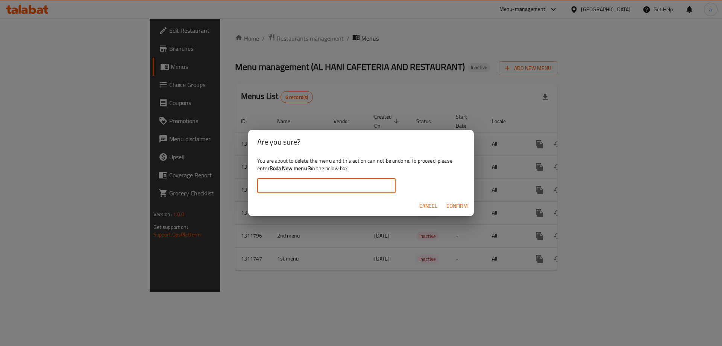
paste input "Boda New menu 3"
click at [456, 203] on span "Confirm" at bounding box center [456, 205] width 21 height 9
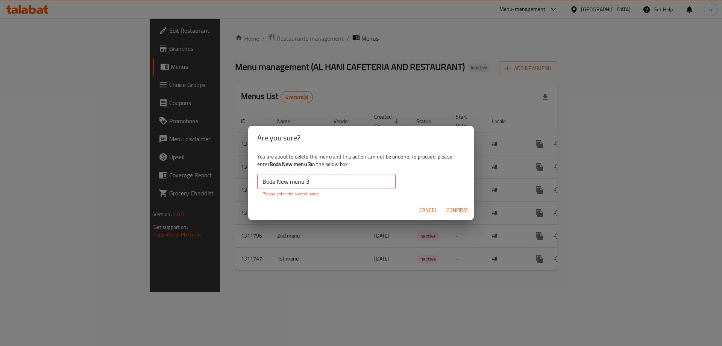
click at [325, 184] on input "Boda New menu 3" at bounding box center [326, 181] width 138 height 15
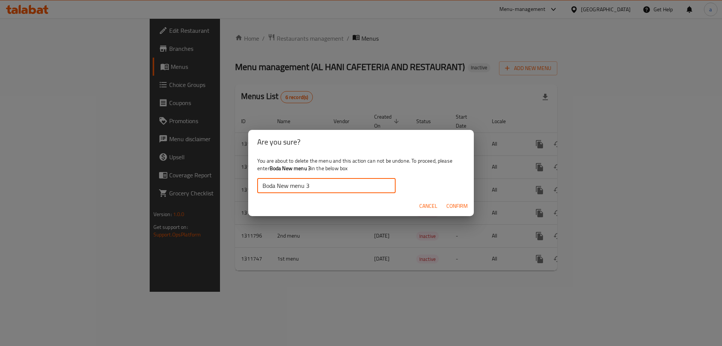
type input "Boda New menu 3"
click at [459, 203] on span "Confirm" at bounding box center [456, 205] width 21 height 9
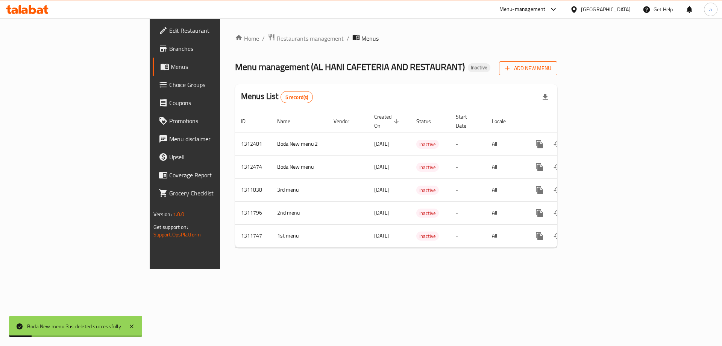
click at [551, 72] on span "Add New Menu" at bounding box center [528, 68] width 46 height 9
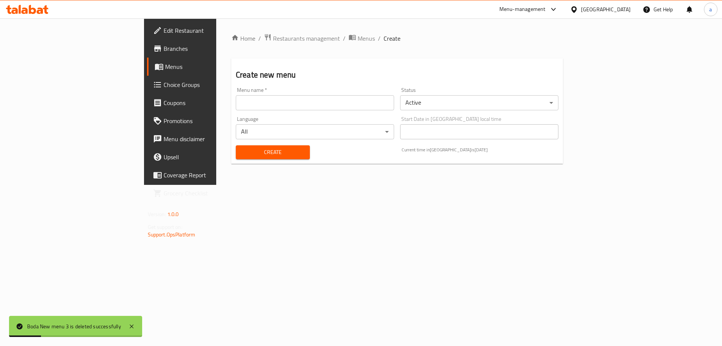
click at [294, 98] on input "text" at bounding box center [315, 102] width 158 height 15
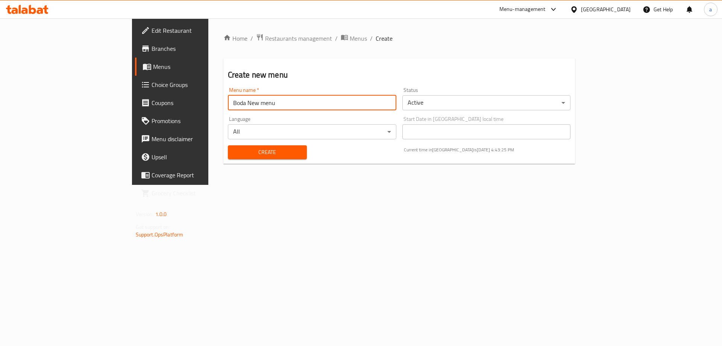
type input "Boda New menu"
click at [234, 149] on span "Create" at bounding box center [267, 151] width 67 height 9
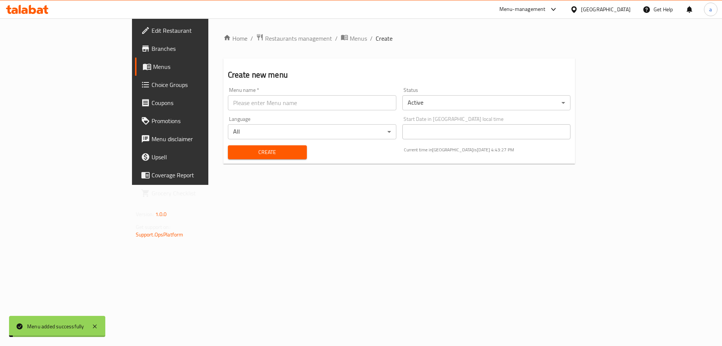
click at [350, 36] on span "Menus" at bounding box center [358, 38] width 17 height 9
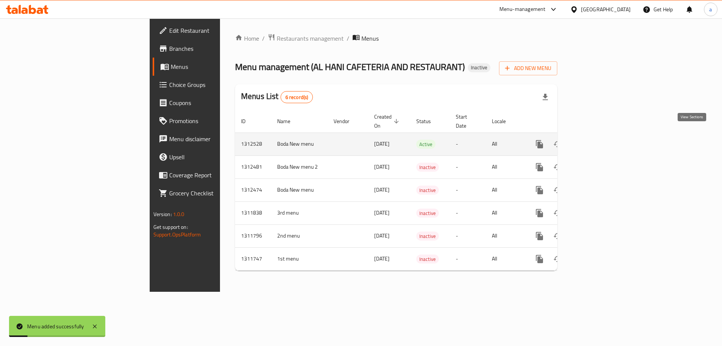
click at [598, 139] on icon "enhanced table" at bounding box center [593, 143] width 9 height 9
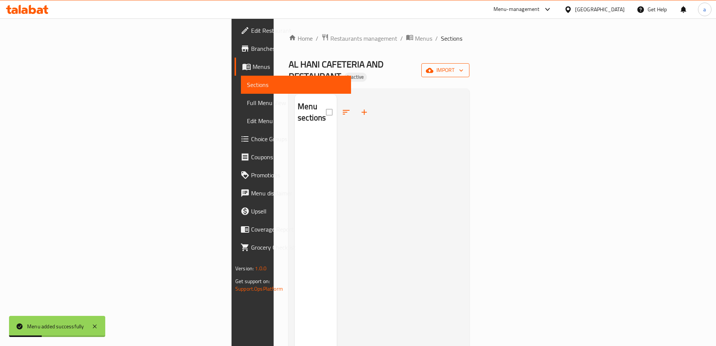
click at [464, 70] on span "import" at bounding box center [445, 69] width 36 height 9
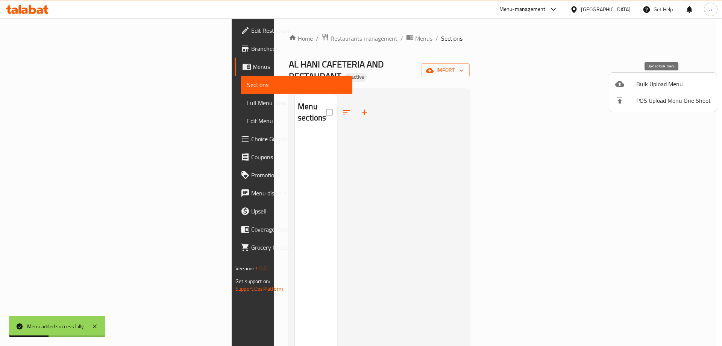
click at [647, 83] on span "Bulk Upload Menu" at bounding box center [673, 83] width 74 height 9
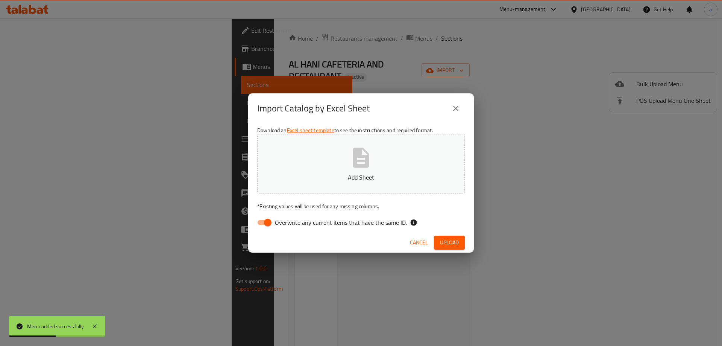
click at [318, 166] on button "Add Sheet" at bounding box center [361, 163] width 208 height 59
click at [301, 218] on span "Overwrite any current items that have the same ID." at bounding box center [341, 222] width 132 height 9
click at [289, 218] on input "Overwrite any current items that have the same ID." at bounding box center [267, 222] width 43 height 14
checkbox input "false"
click at [449, 244] on span "Upload" at bounding box center [449, 242] width 19 height 9
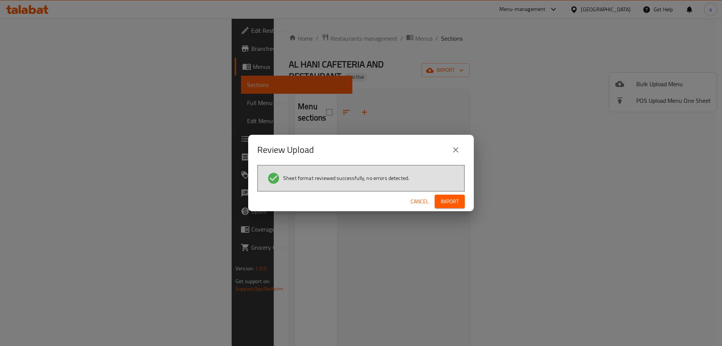
click at [451, 198] on span "Import" at bounding box center [450, 201] width 18 height 9
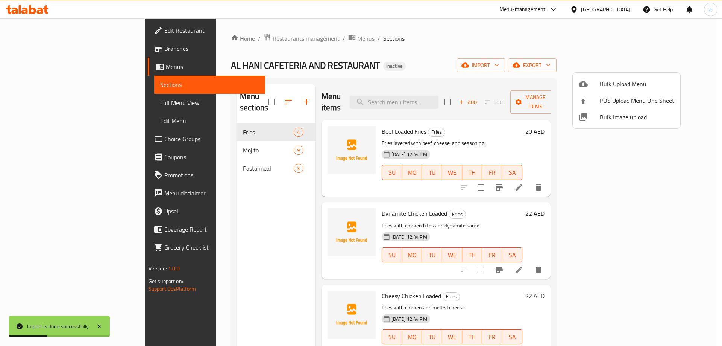
click at [175, 156] on div at bounding box center [361, 173] width 722 height 346
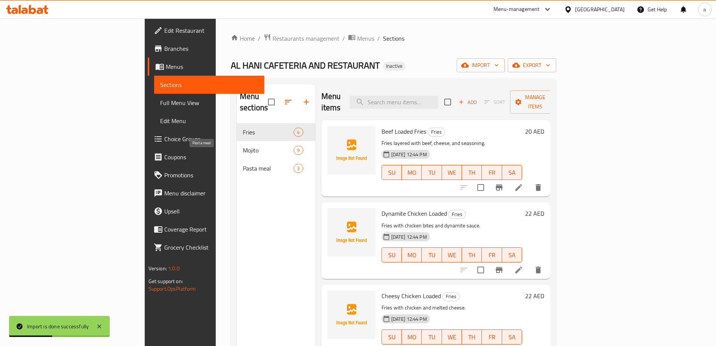
click at [243, 164] on span "Pasta meal" at bounding box center [268, 168] width 51 height 9
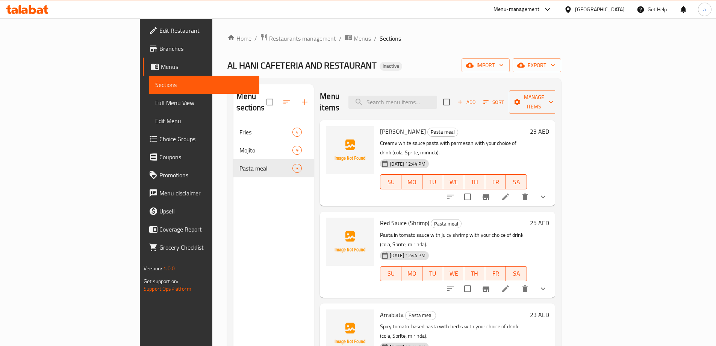
click at [527, 126] on h6 "Alfredo Pasta meal" at bounding box center [453, 131] width 147 height 11
click at [155, 102] on span "Full Menu View" at bounding box center [204, 102] width 98 height 9
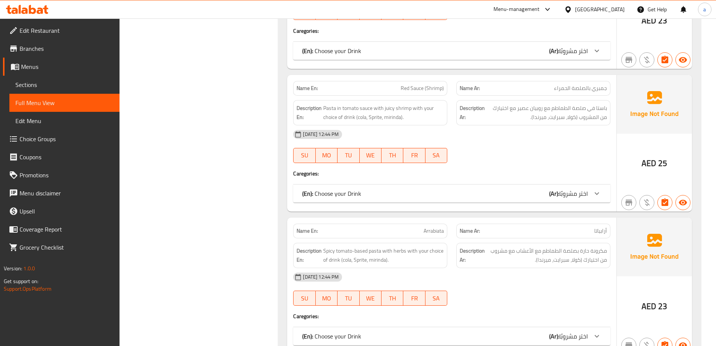
scroll to position [1542, 0]
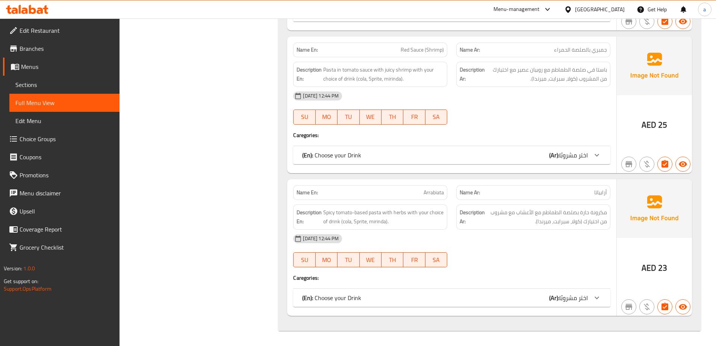
click at [584, 300] on span "اختر مشروبًا" at bounding box center [573, 297] width 29 height 11
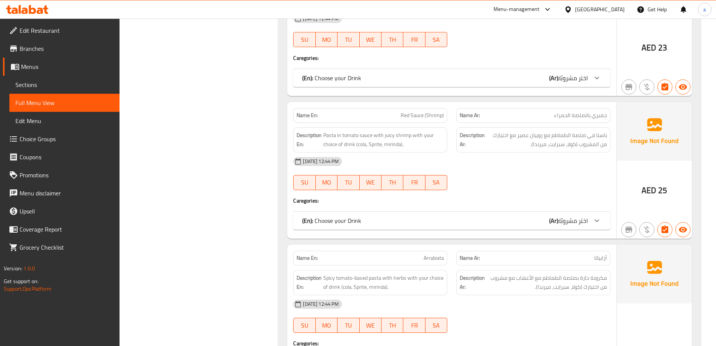
scroll to position [1354, 0]
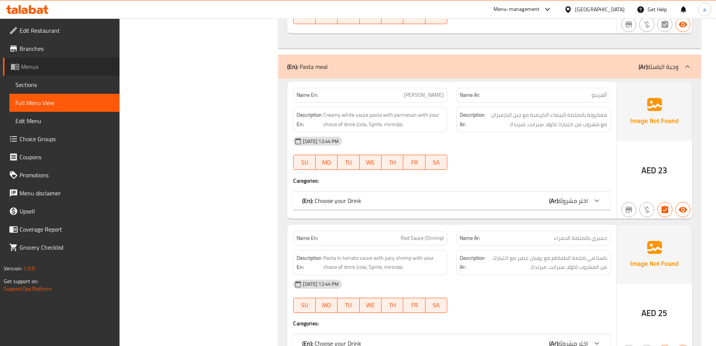
click at [62, 67] on span "Menus" at bounding box center [67, 66] width 92 height 9
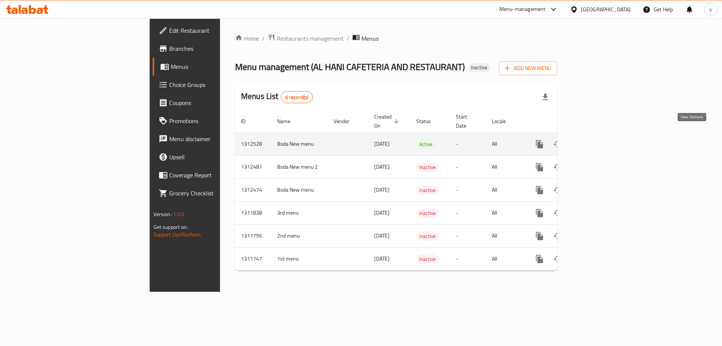
click at [598, 139] on icon "enhanced table" at bounding box center [593, 143] width 9 height 9
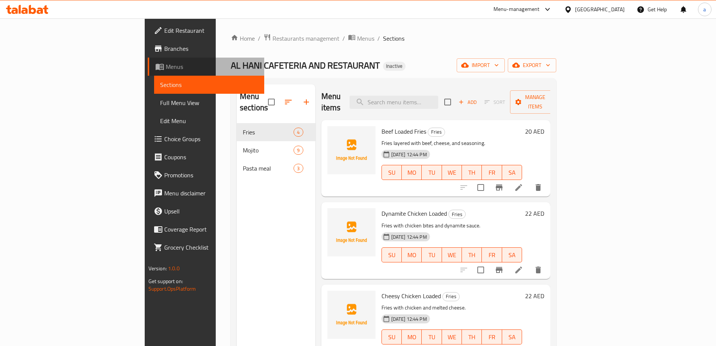
click at [166, 71] on span "Menus" at bounding box center [212, 66] width 92 height 9
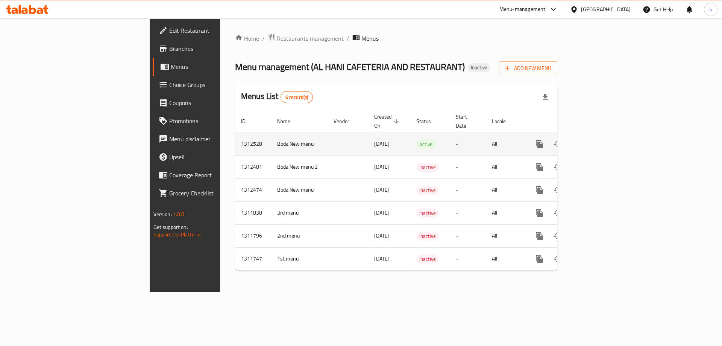
click at [271, 134] on td "Boda New menu" at bounding box center [299, 143] width 56 height 23
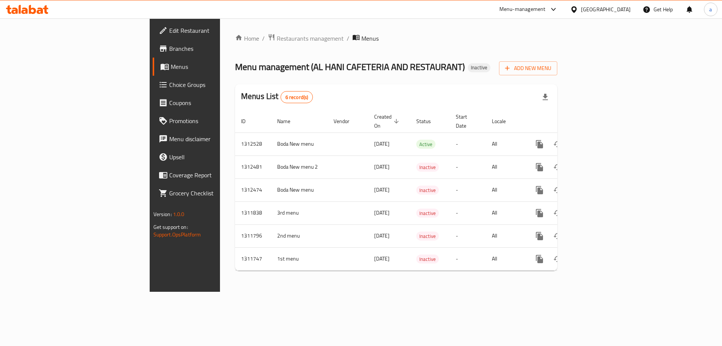
click at [310, 87] on div "Menus List 6 record(s)" at bounding box center [396, 97] width 322 height 26
